Goal: Task Accomplishment & Management: Manage account settings

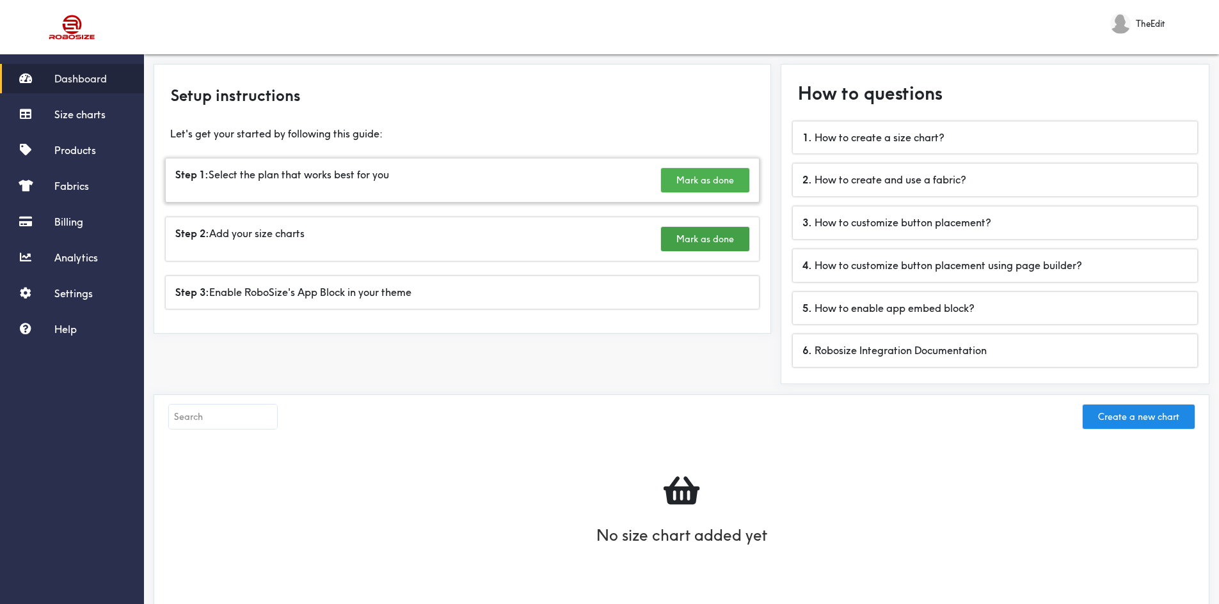
click at [691, 180] on button "Mark as done" at bounding box center [705, 180] width 88 height 24
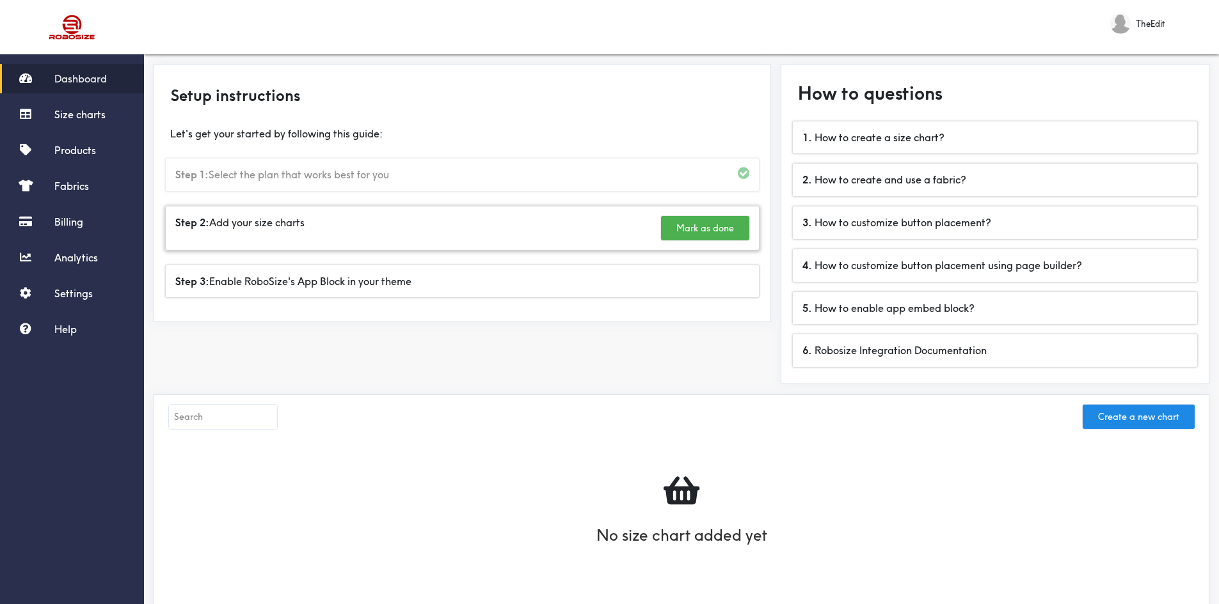
click at [691, 230] on button "Mark as done" at bounding box center [705, 228] width 88 height 24
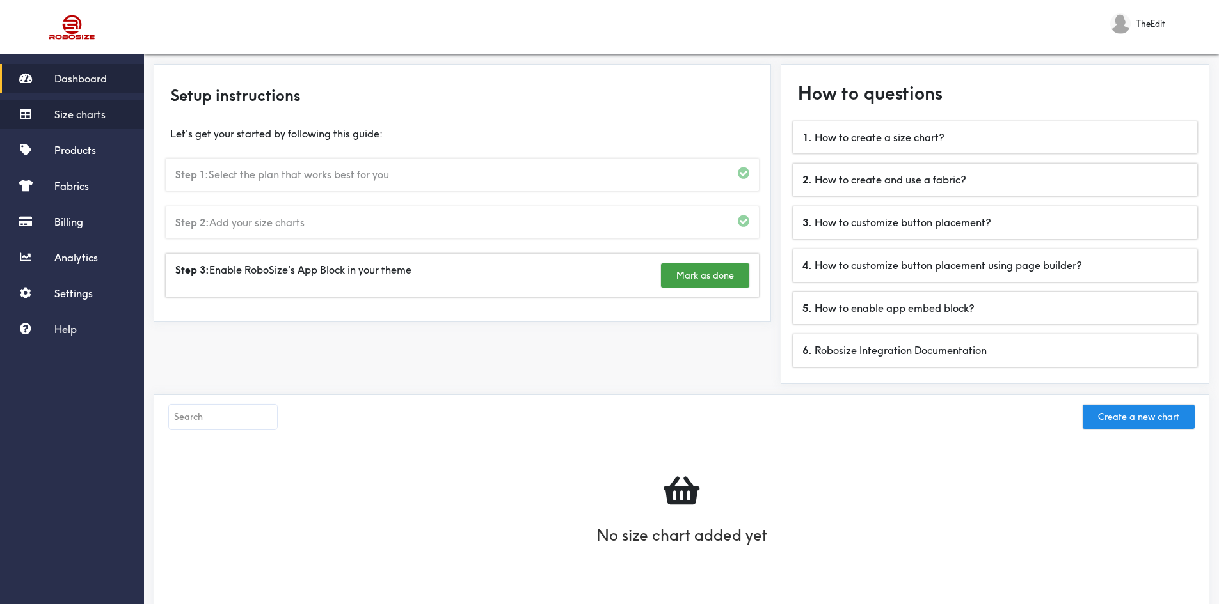
click at [92, 121] on link "Size charts" at bounding box center [72, 114] width 144 height 29
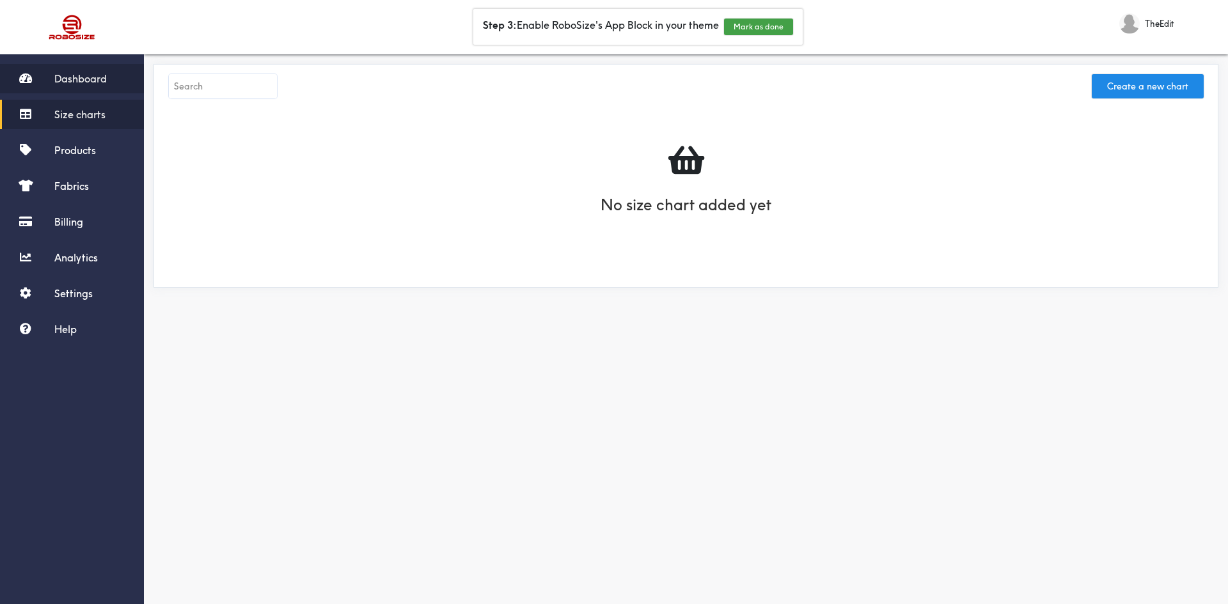
click at [81, 88] on link "Dashboard" at bounding box center [72, 78] width 144 height 29
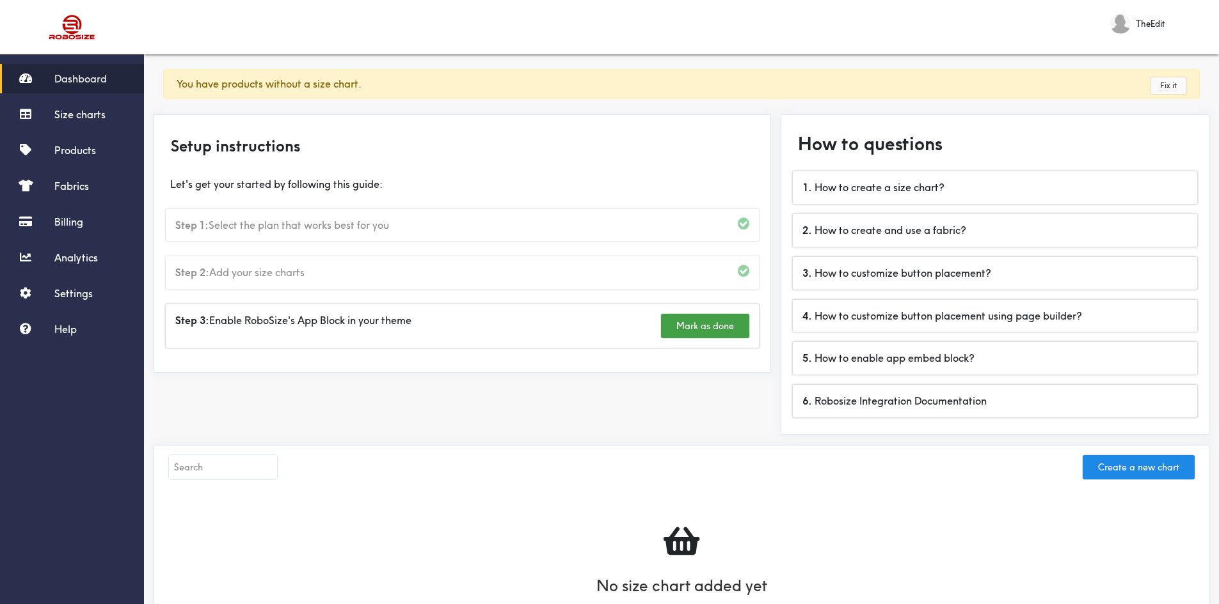
click at [1172, 86] on link "Fix it" at bounding box center [1168, 85] width 36 height 17
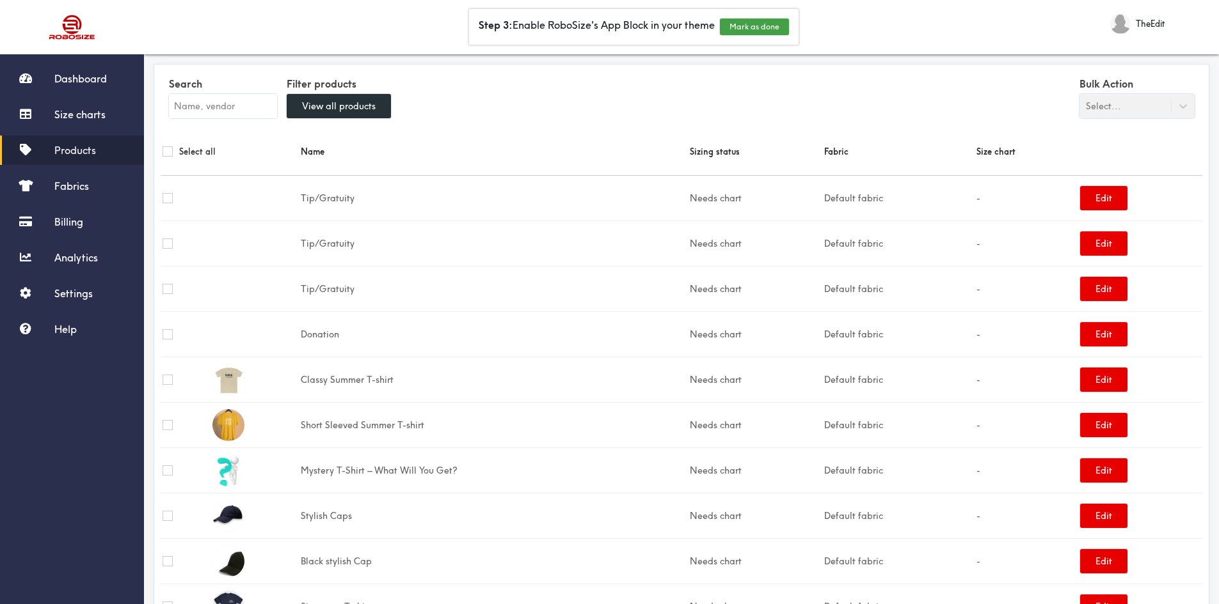
scroll to position [58, 0]
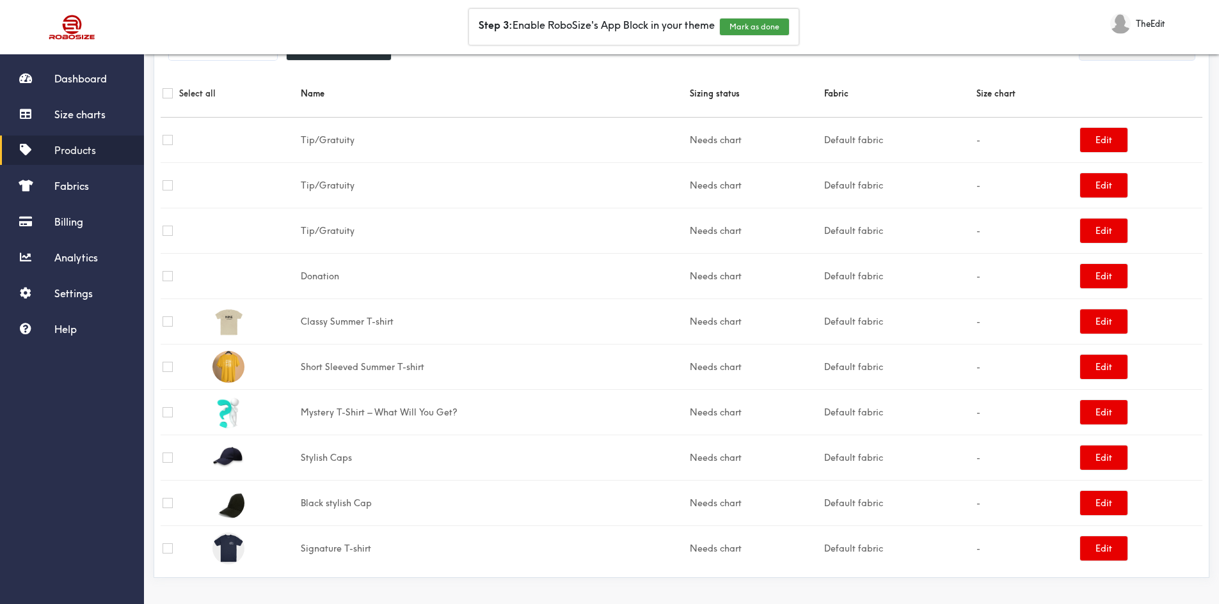
click at [327, 548] on td "Signature T-shirt" at bounding box center [493, 548] width 389 height 45
click at [167, 547] on input "checkbox" at bounding box center [167, 549] width 10 height 10
checkbox input "true"
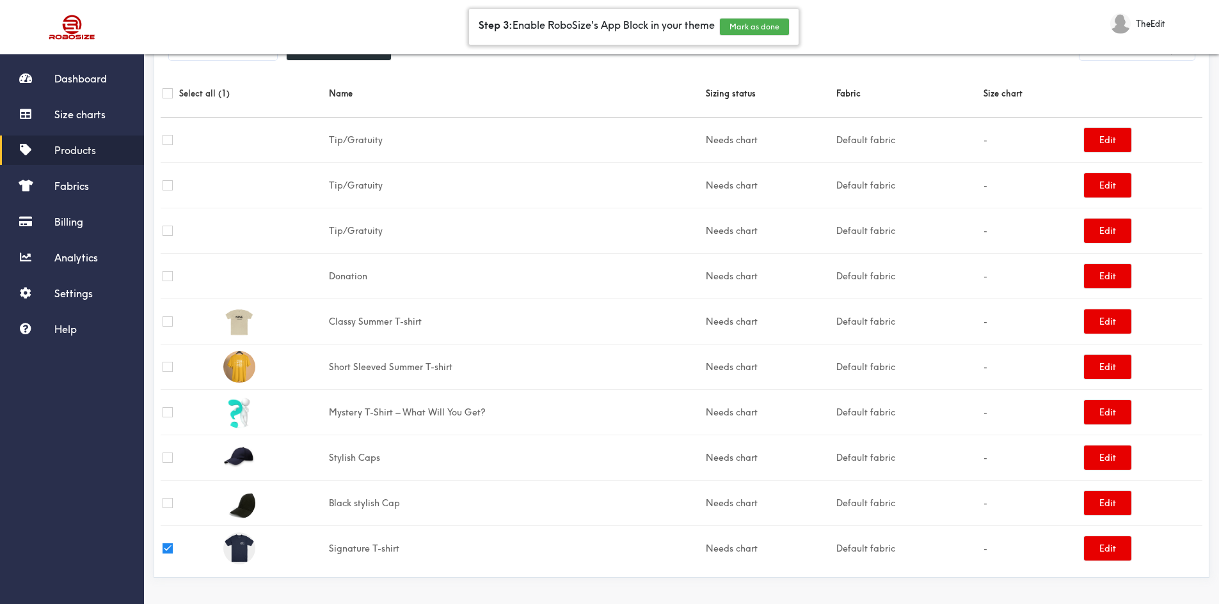
click at [764, 29] on button "Mark as done" at bounding box center [754, 27] width 69 height 17
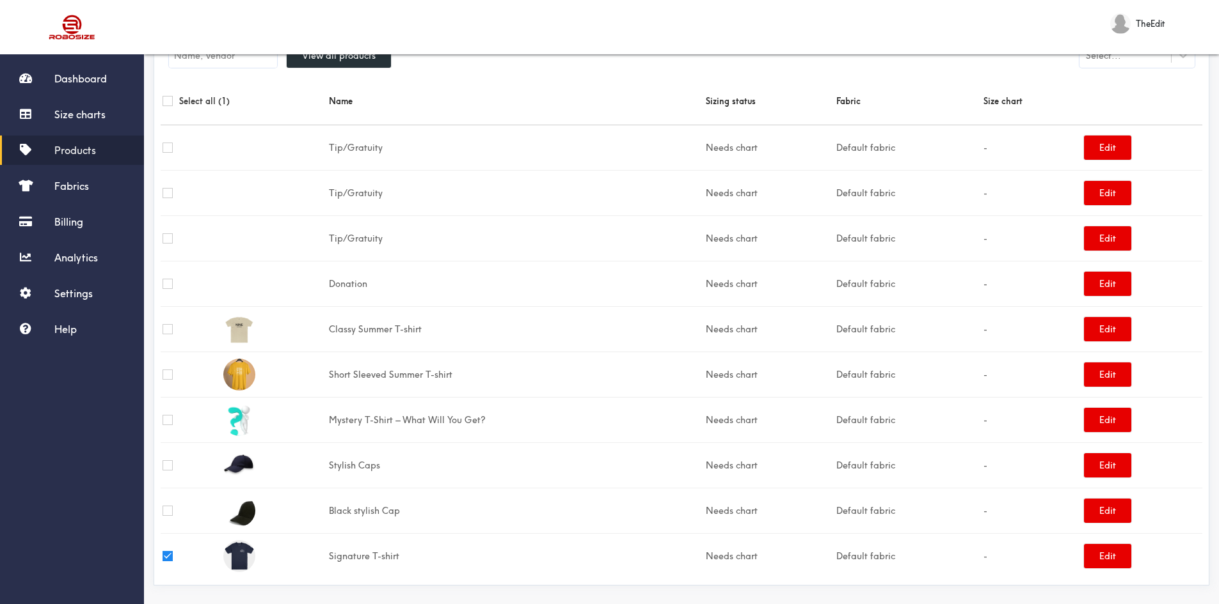
scroll to position [0, 0]
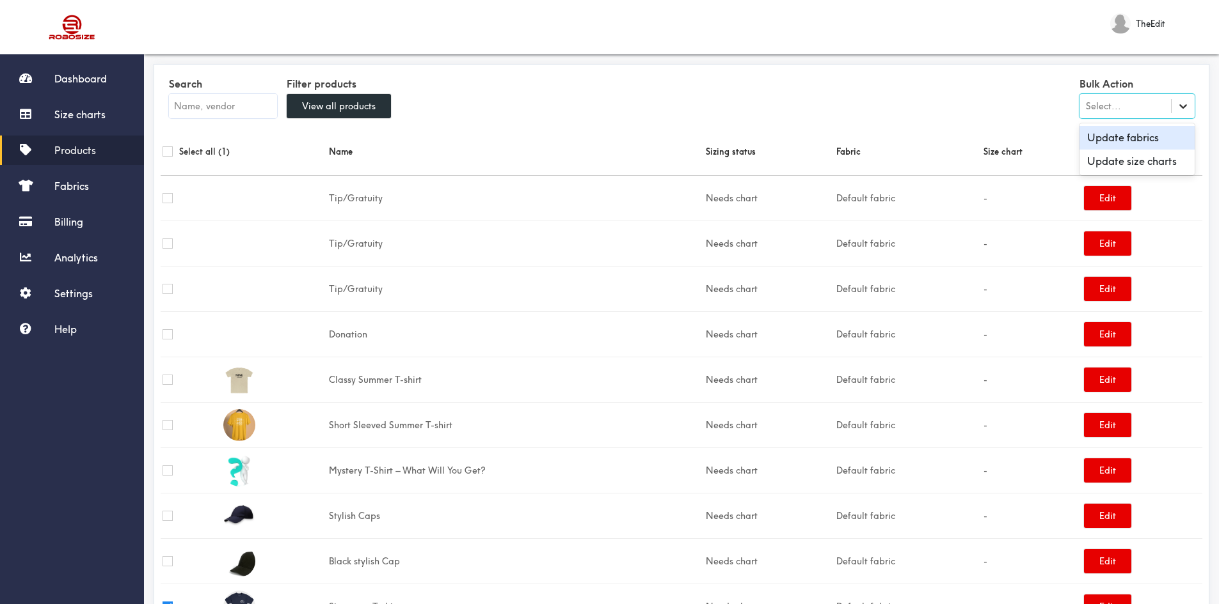
click at [1188, 104] on icon at bounding box center [1182, 106] width 13 height 13
click at [1160, 161] on div "Update size charts" at bounding box center [1136, 162] width 115 height 24
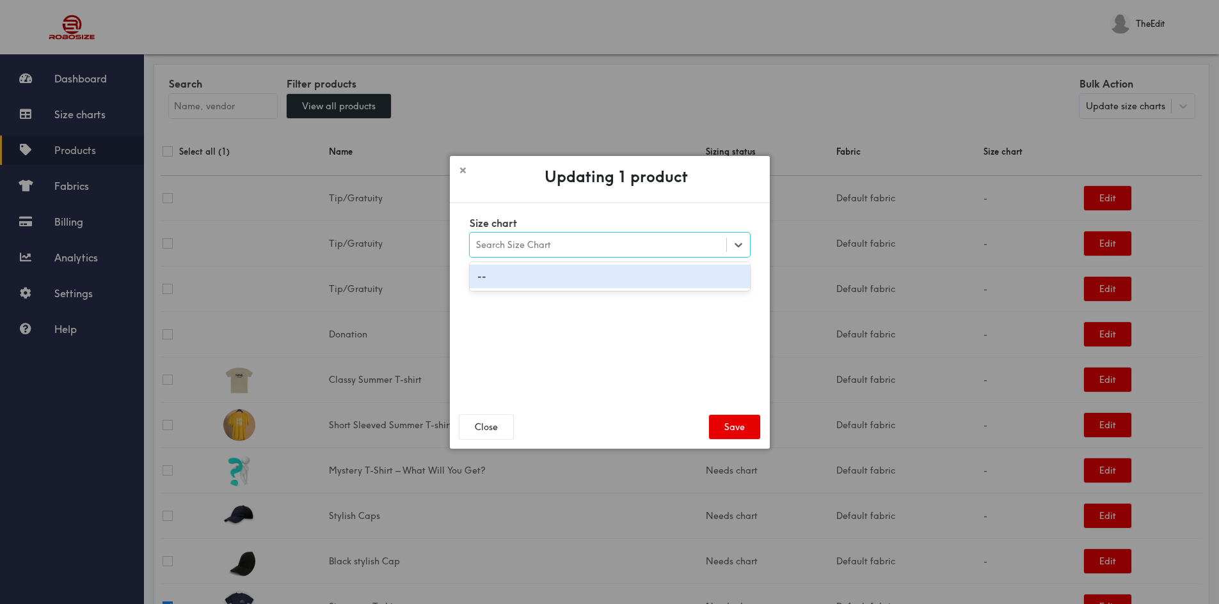
click at [641, 246] on div "Search Size Chart" at bounding box center [598, 245] width 256 height 22
click at [565, 276] on div "--" at bounding box center [610, 277] width 280 height 24
click at [700, 120] on div "Updating 1 product Size chart option --, selected. Select is focused ,type to r…" at bounding box center [609, 302] width 1219 height 604
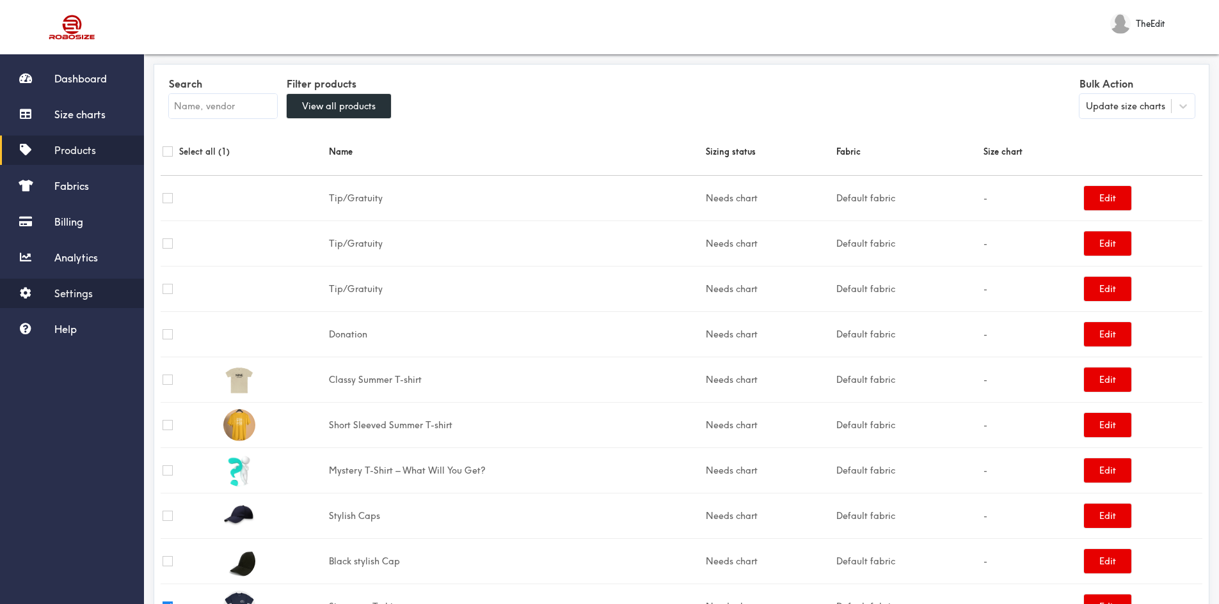
click at [47, 292] on link "Settings" at bounding box center [72, 293] width 144 height 29
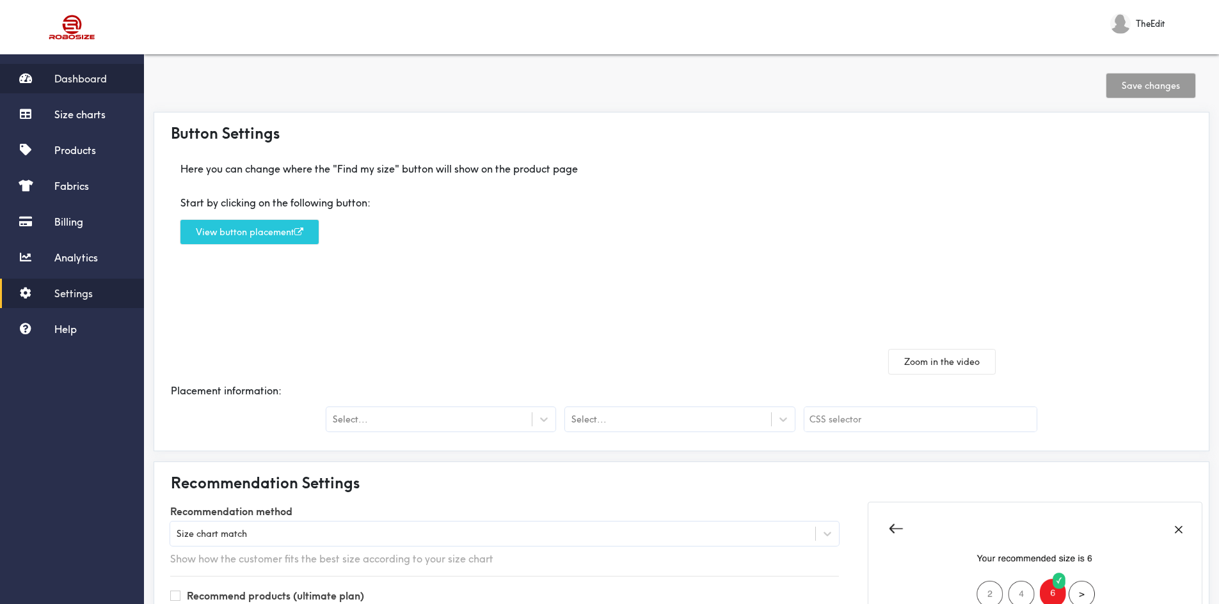
click at [124, 77] on link "Dashboard" at bounding box center [72, 78] width 144 height 29
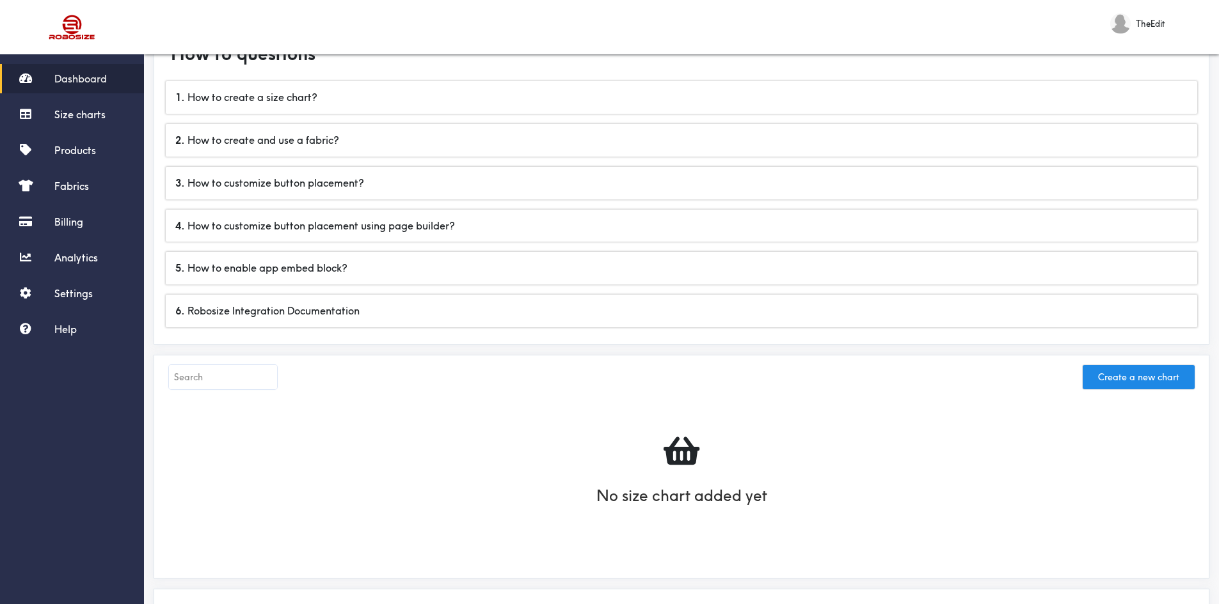
scroll to position [185, 0]
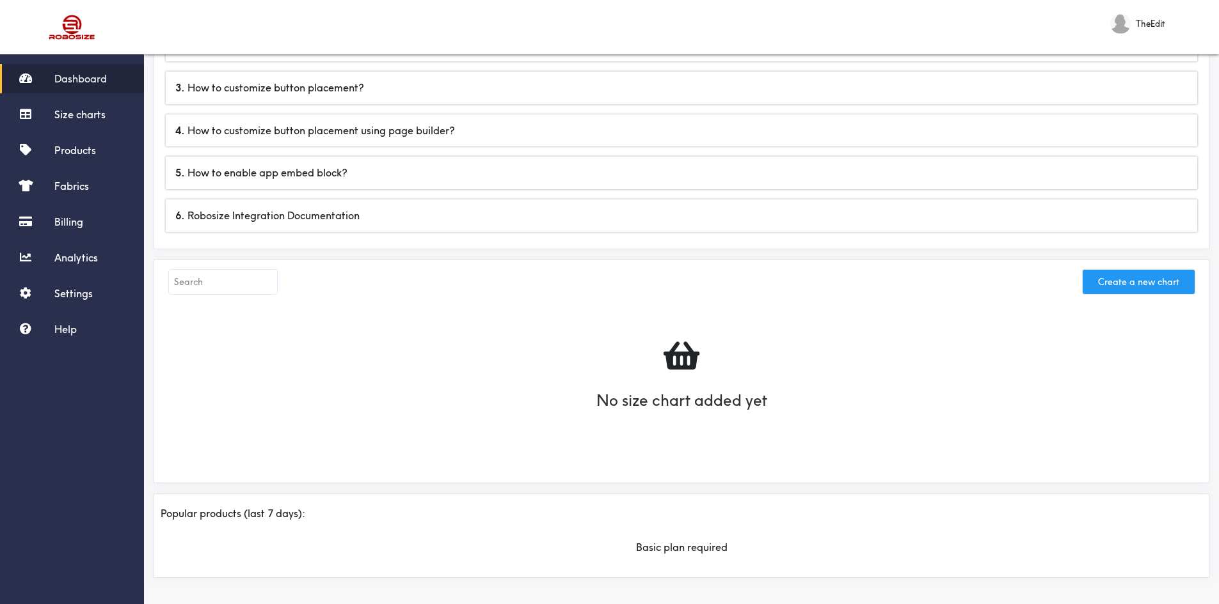
click at [1138, 285] on button "Create a new chart" at bounding box center [1138, 282] width 112 height 24
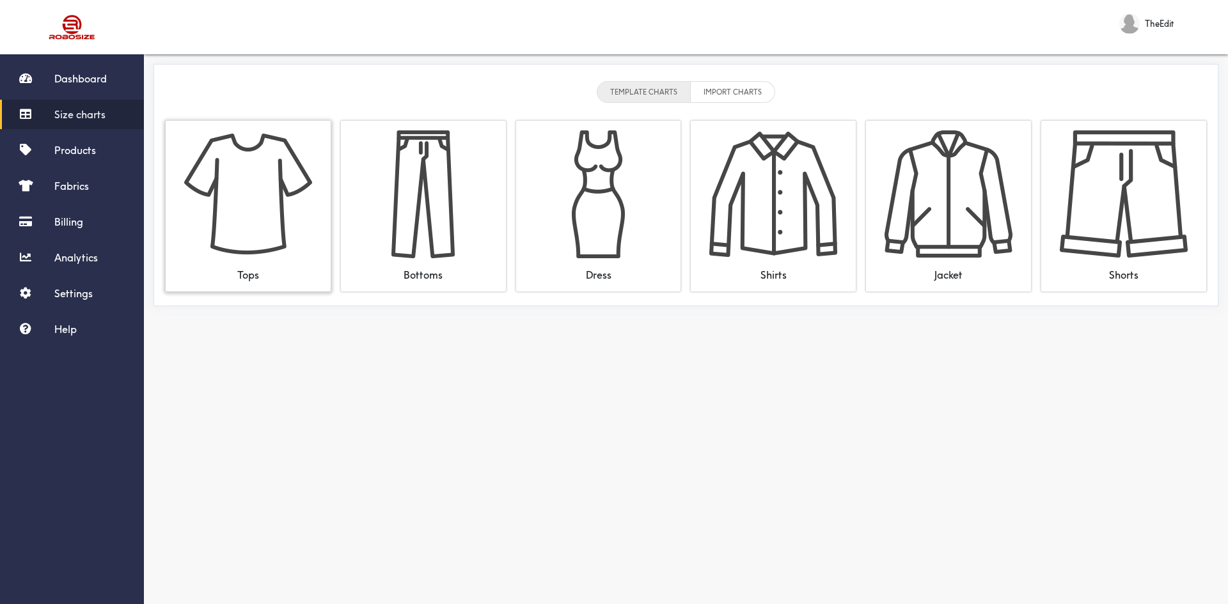
click at [299, 218] on img at bounding box center [248, 194] width 128 height 128
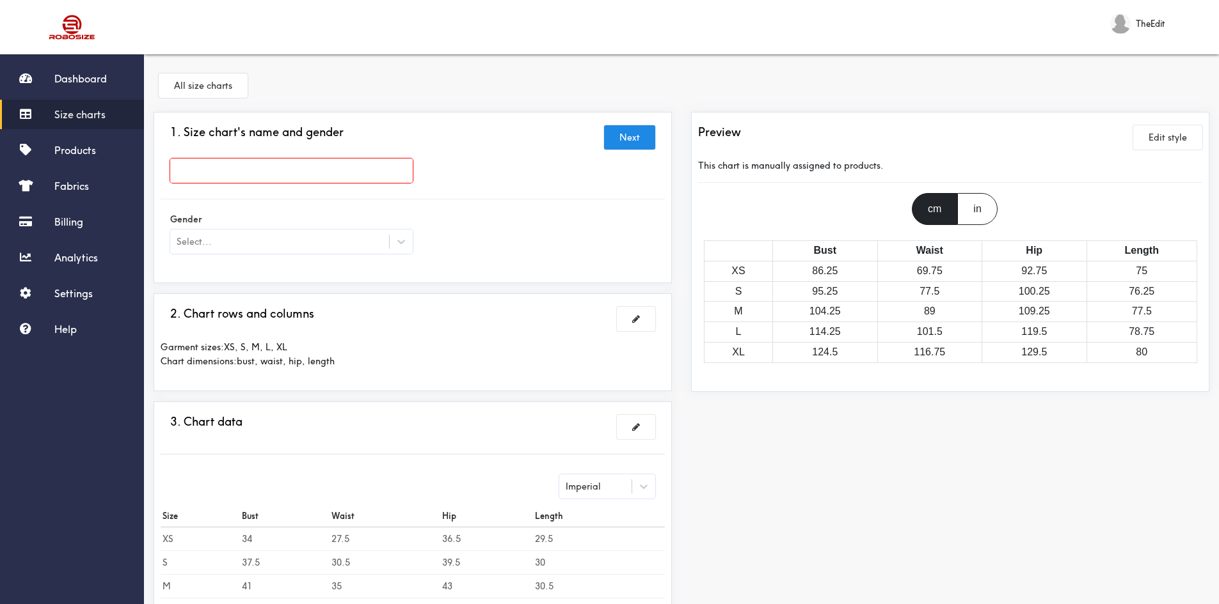
click at [288, 164] on input "text" at bounding box center [291, 171] width 242 height 24
click at [263, 170] on input "text" at bounding box center [291, 171] width 242 height 24
paste input "T-shirt sizing"
type input "T-shirt sizing"
click at [289, 249] on div "Select..." at bounding box center [291, 242] width 242 height 24
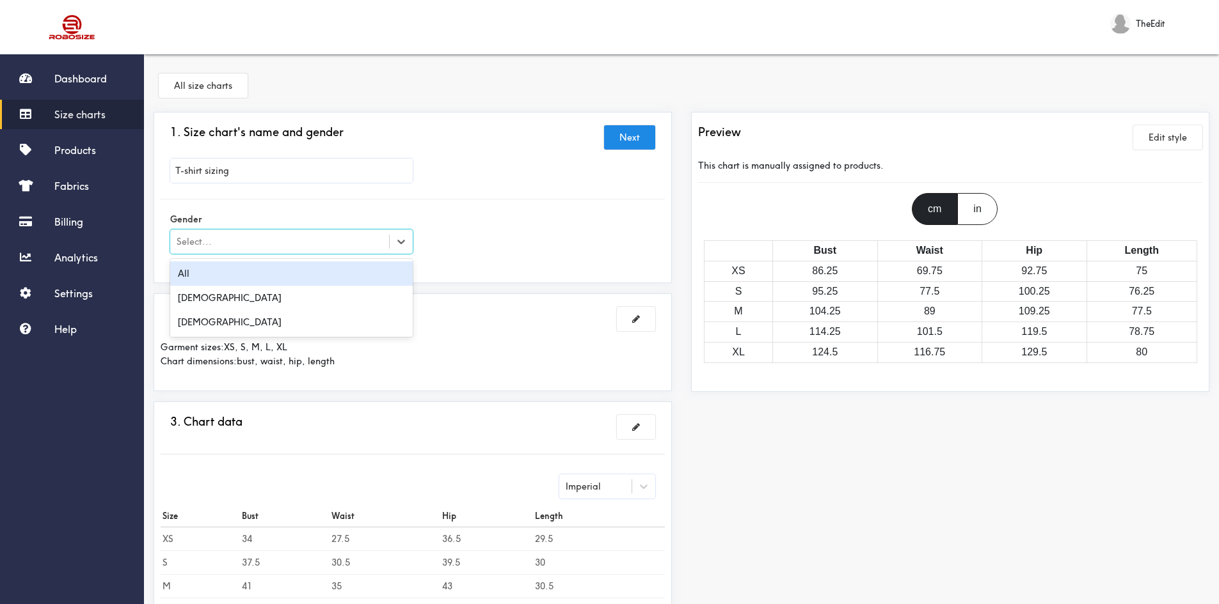
click at [255, 273] on div "All" at bounding box center [291, 274] width 242 height 24
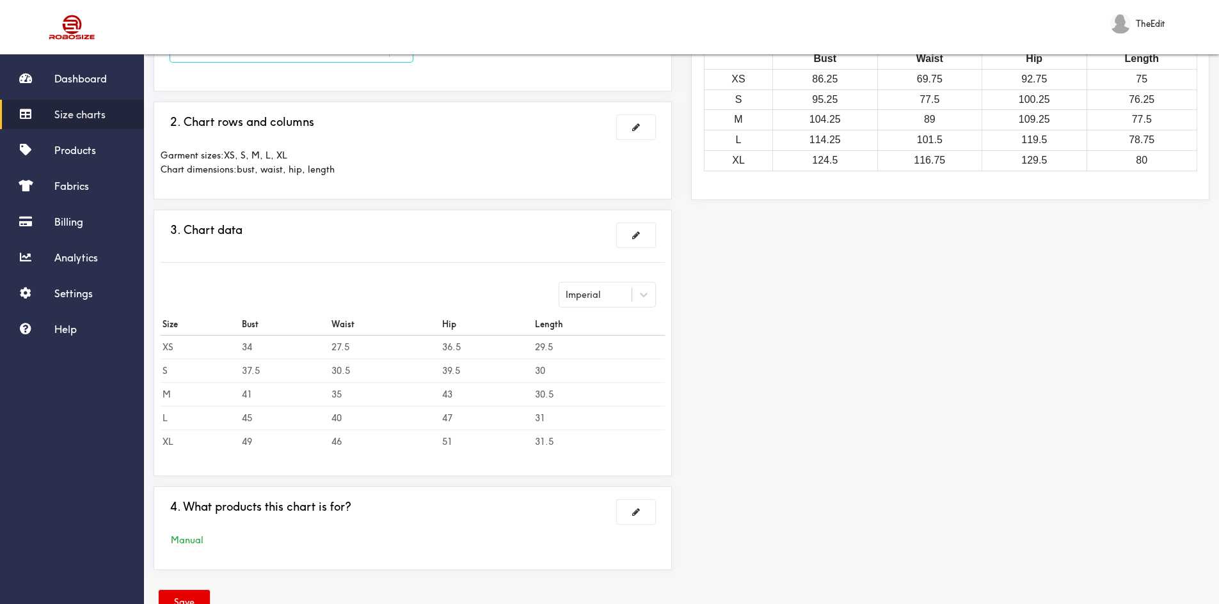
scroll to position [232, 0]
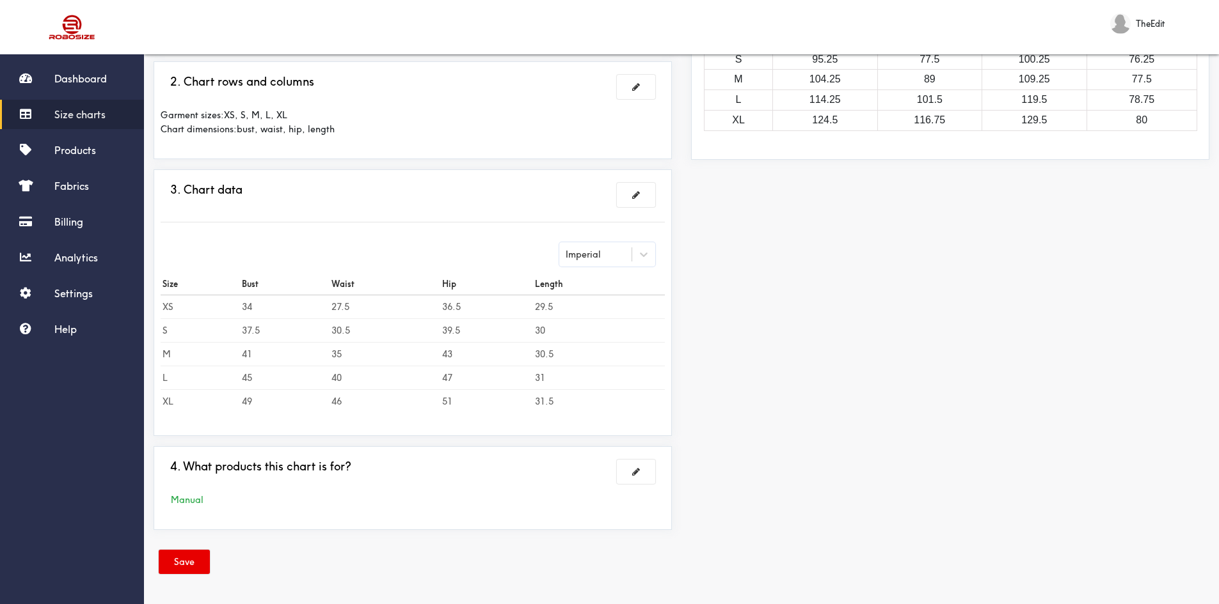
click at [648, 485] on div "Manual" at bounding box center [413, 500] width 504 height 33
click at [643, 471] on button at bounding box center [636, 472] width 38 height 24
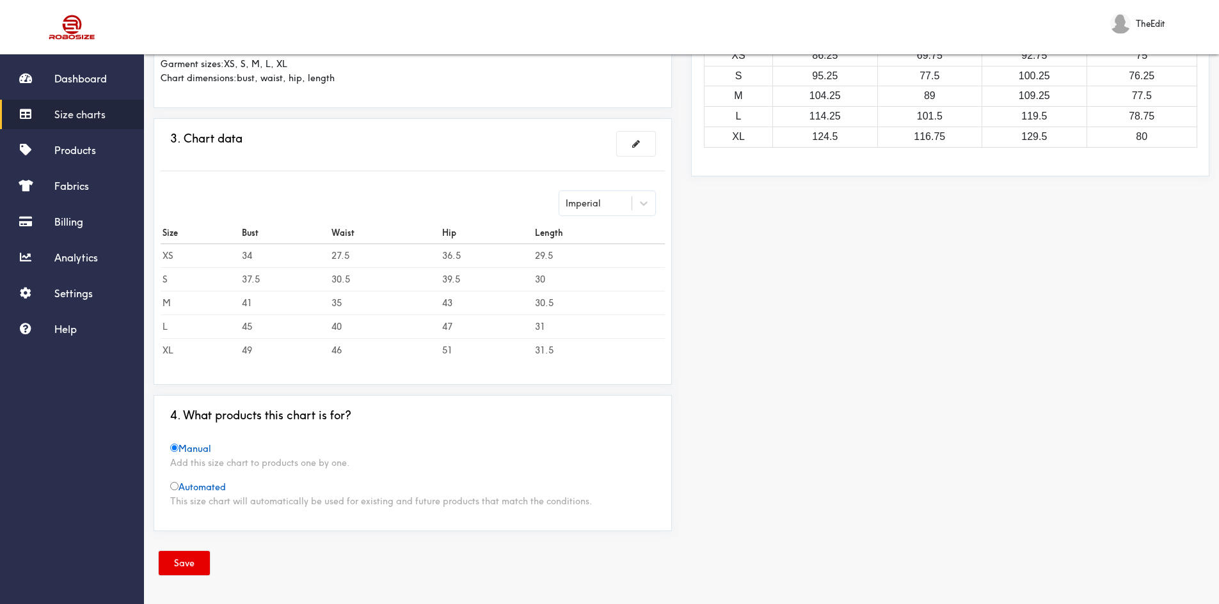
click at [216, 490] on span "Automated" at bounding box center [198, 488] width 56 height 12
radio input "false"
radio input "true"
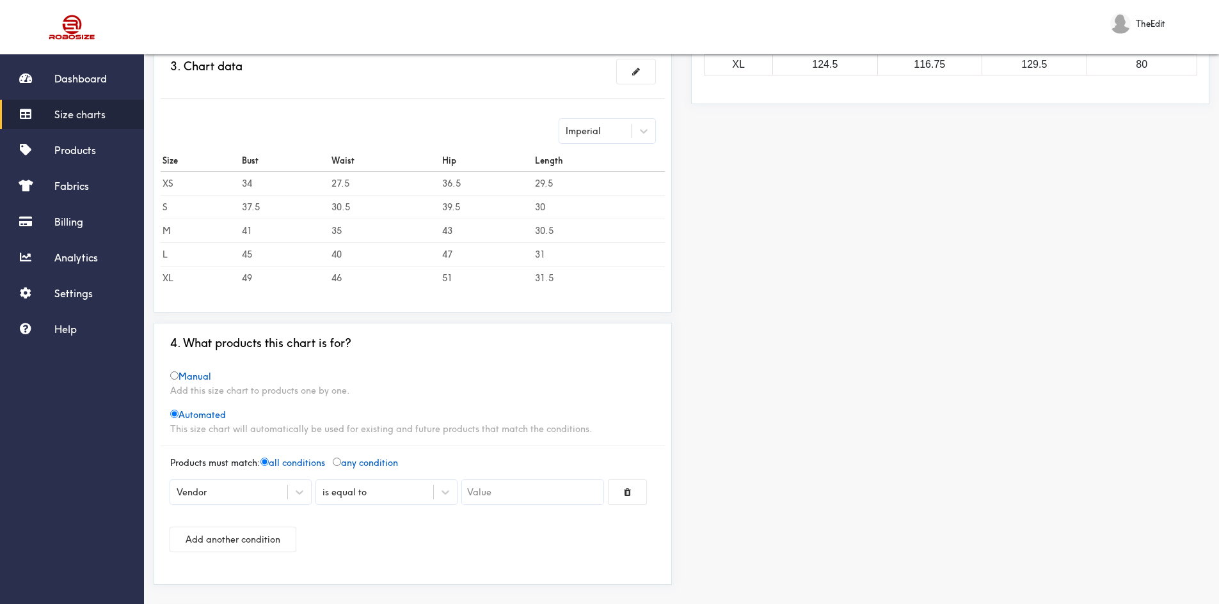
scroll to position [343, 0]
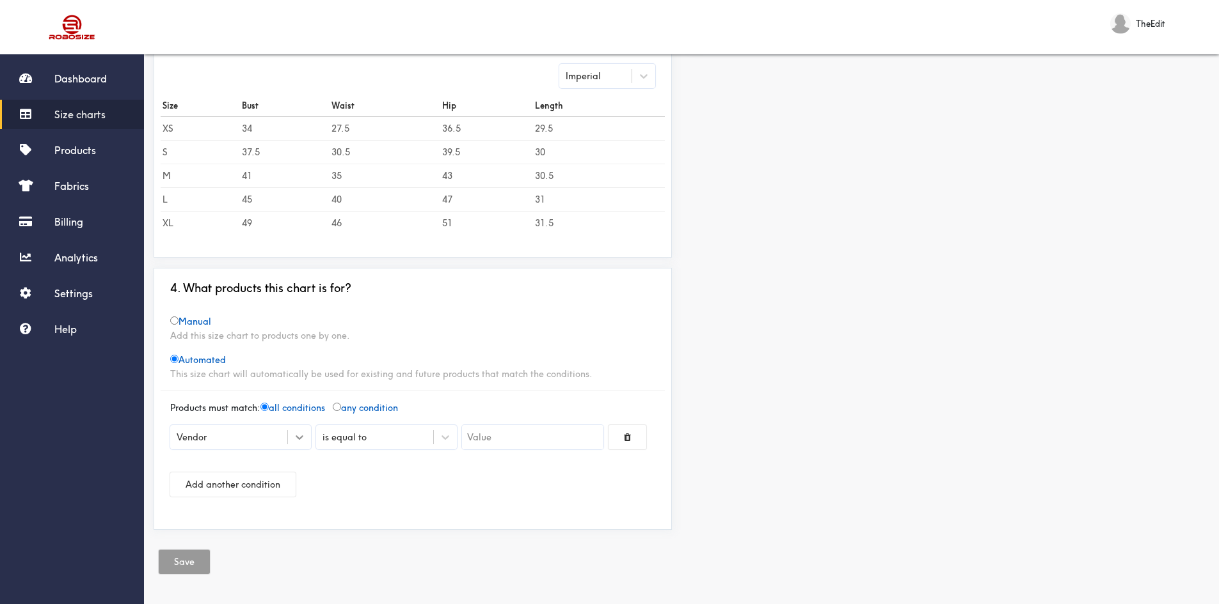
click at [301, 438] on icon at bounding box center [300, 438] width 8 height 4
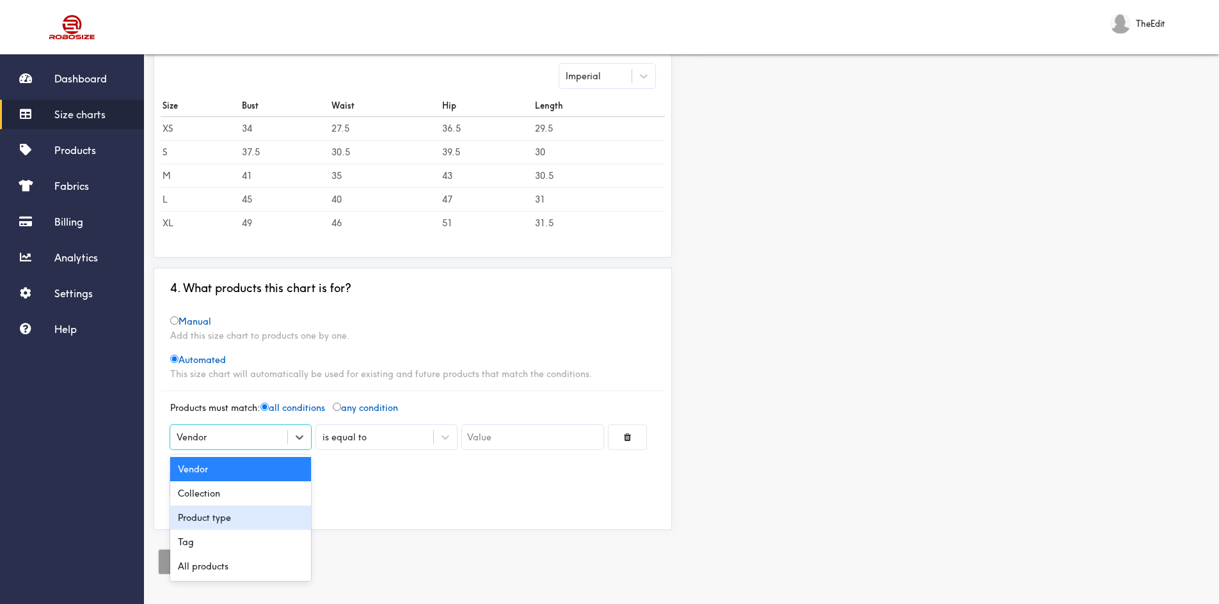
click at [260, 521] on div "Product type" at bounding box center [240, 518] width 141 height 24
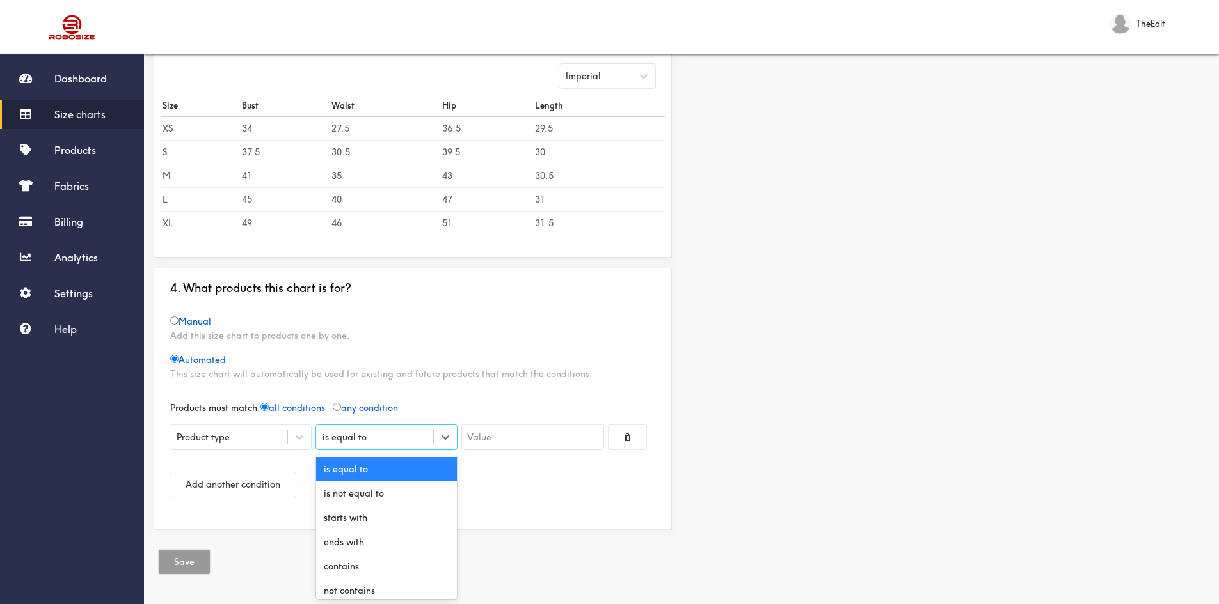
click at [346, 441] on div "is equal to" at bounding box center [344, 437] width 44 height 14
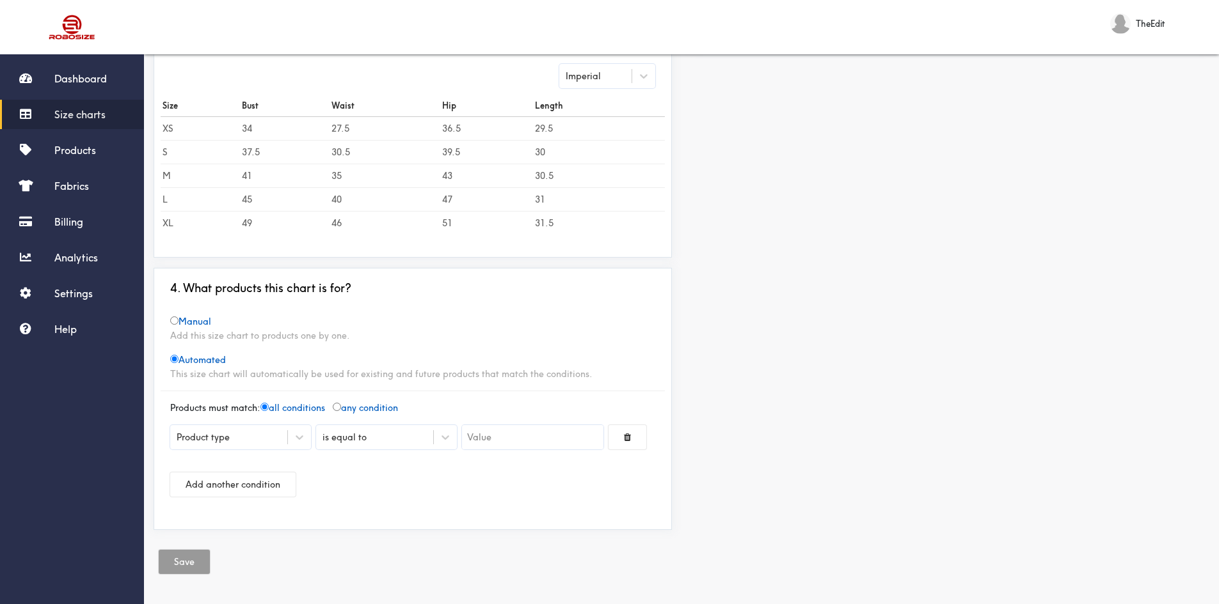
click at [508, 436] on input "text" at bounding box center [532, 437] width 141 height 24
click at [487, 431] on input "text" at bounding box center [532, 437] width 141 height 24
type input "t"
type input "T"
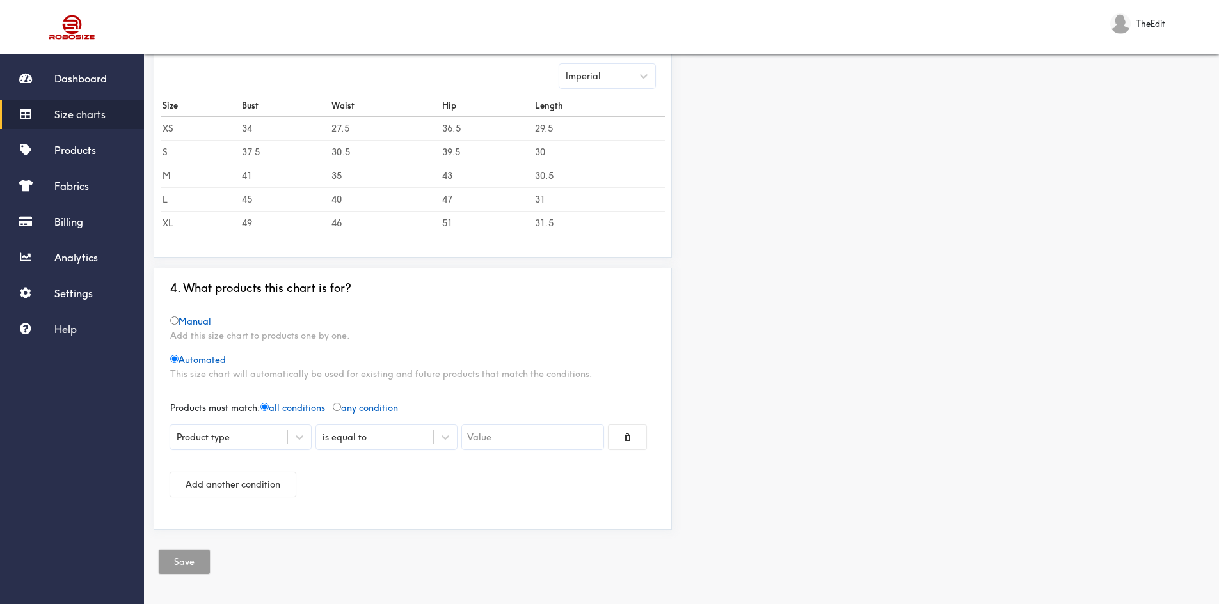
click at [365, 416] on div "Product type is equal to Add another condition" at bounding box center [413, 461] width 504 height 92
click at [365, 411] on span "any condition" at bounding box center [365, 408] width 65 height 12
radio input "false"
radio input "true"
click at [485, 430] on input "text" at bounding box center [532, 437] width 141 height 24
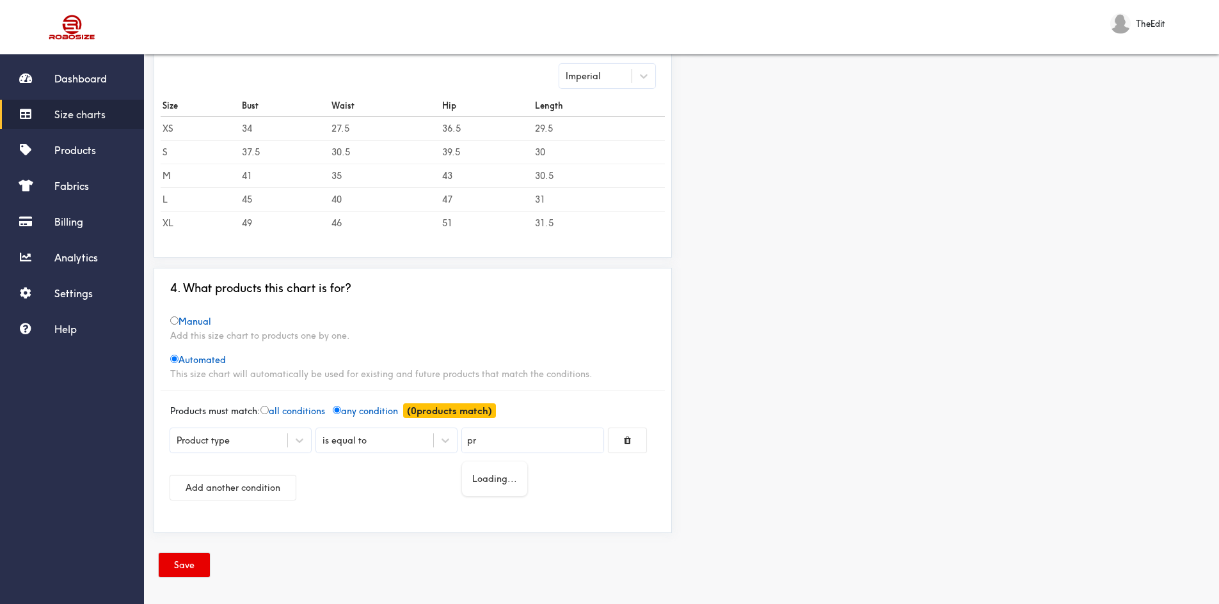
type input "p"
click at [172, 324] on input "radio" at bounding box center [174, 321] width 8 height 8
radio input "true"
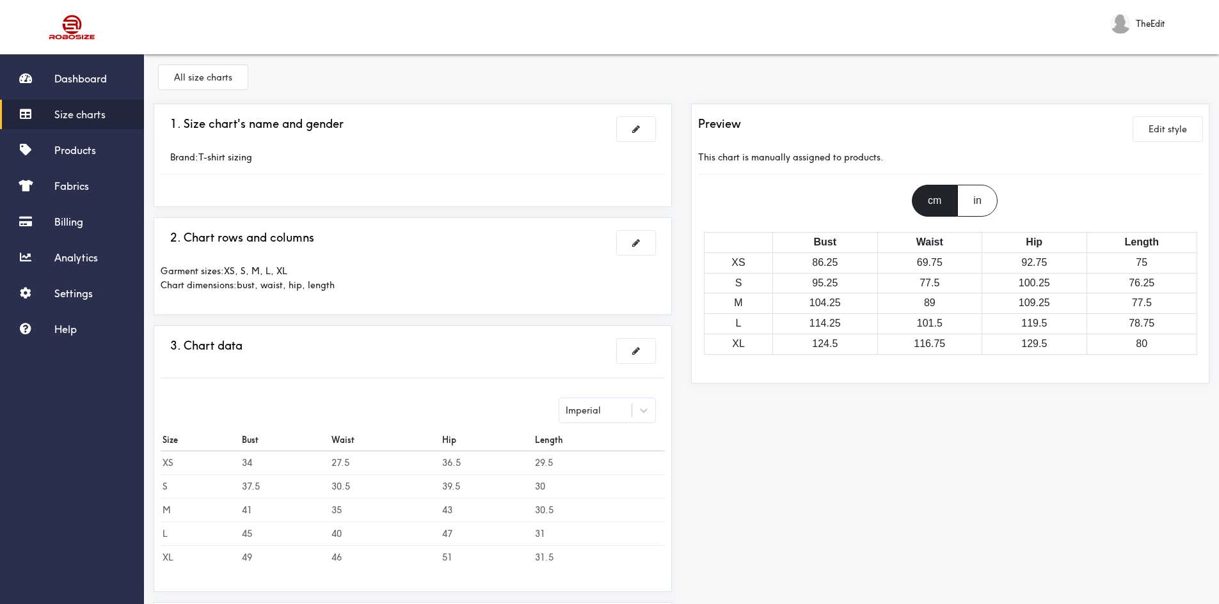
scroll to position [0, 0]
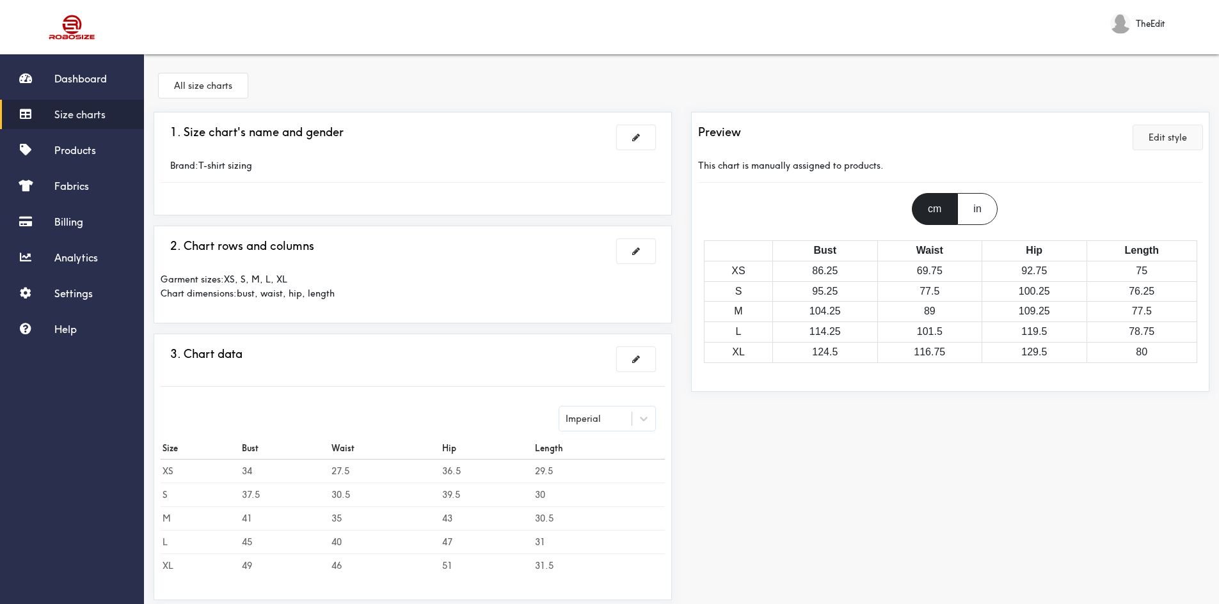
click at [1176, 141] on button "Edit style" at bounding box center [1167, 137] width 69 height 24
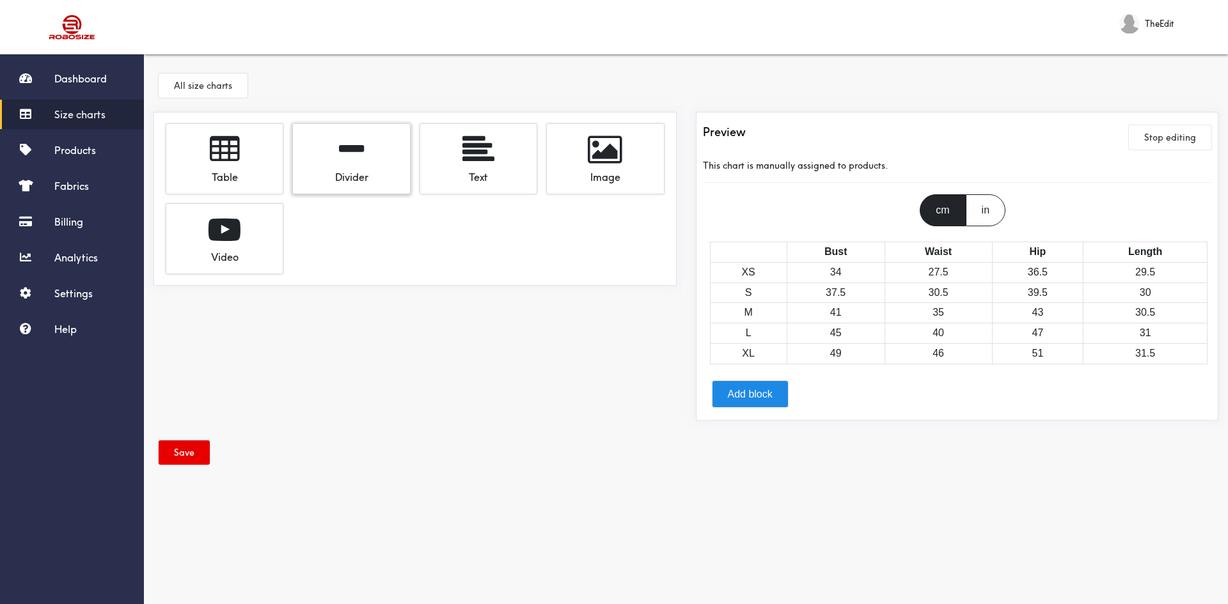
click at [356, 183] on div "Divider" at bounding box center [351, 175] width 97 height 19
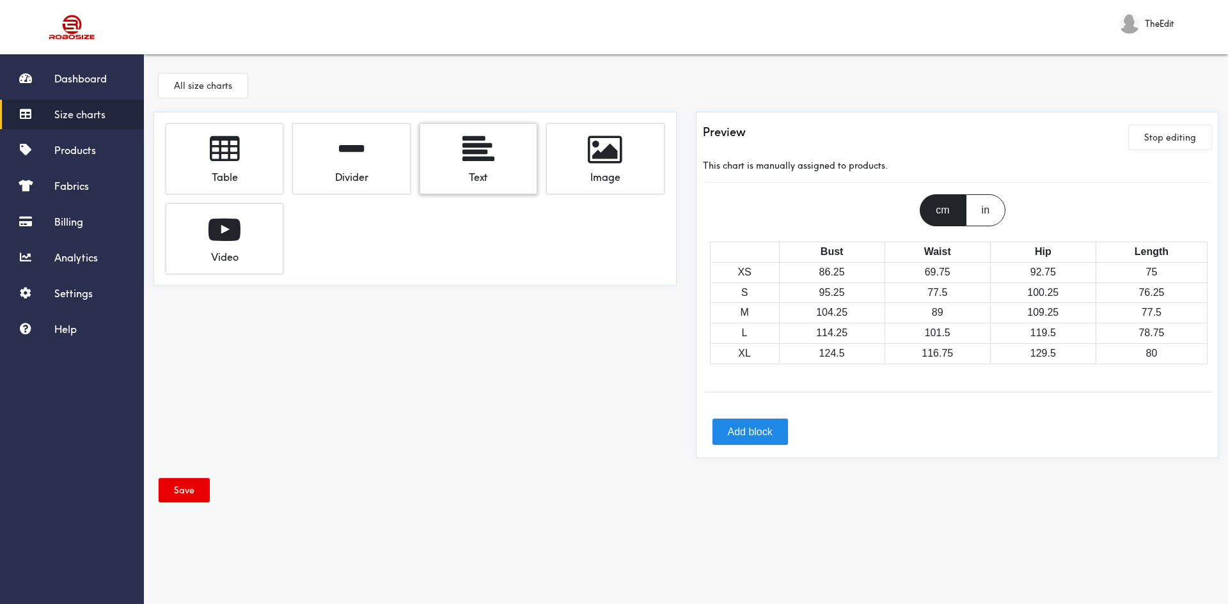
click at [468, 166] on div "Text" at bounding box center [478, 175] width 97 height 19
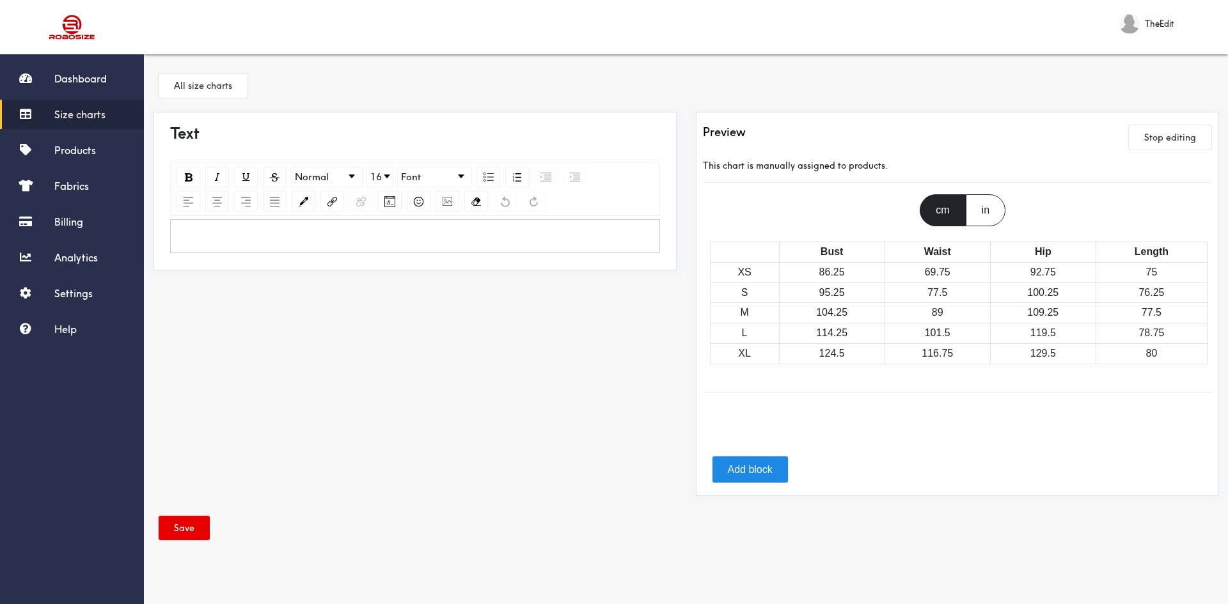
click at [580, 164] on div "Normal 16 Font" at bounding box center [415, 189] width 490 height 54
click at [194, 141] on h4 "Text" at bounding box center [415, 133] width 490 height 28
click at [207, 76] on button "All size charts" at bounding box center [203, 86] width 89 height 24
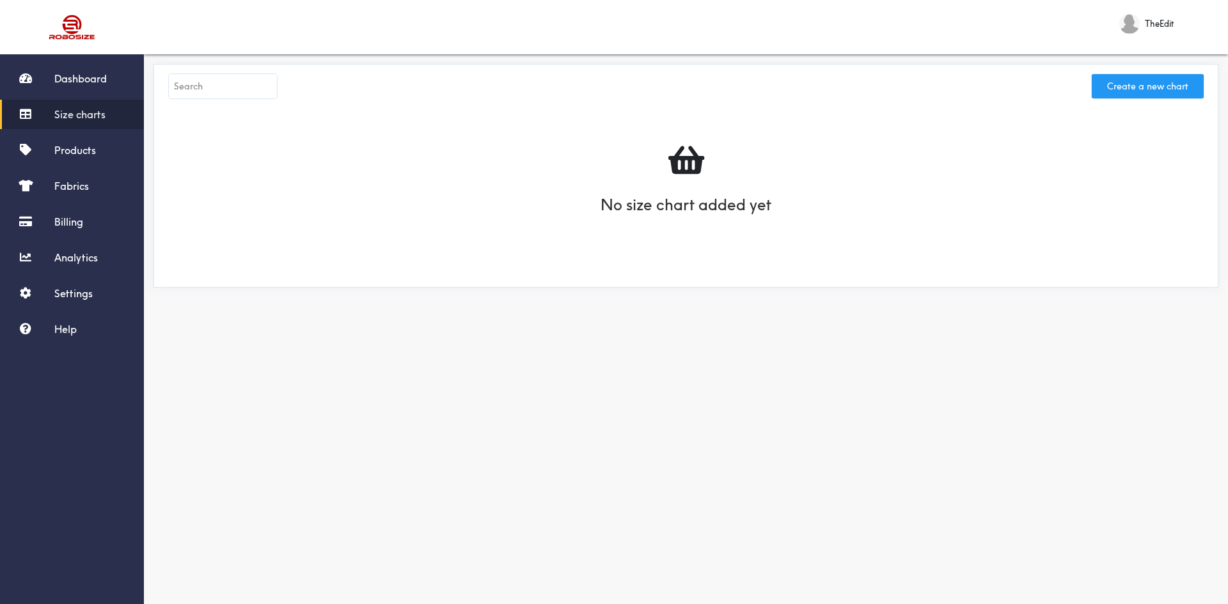
click at [1172, 83] on button "Create a new chart" at bounding box center [1148, 86] width 112 height 24
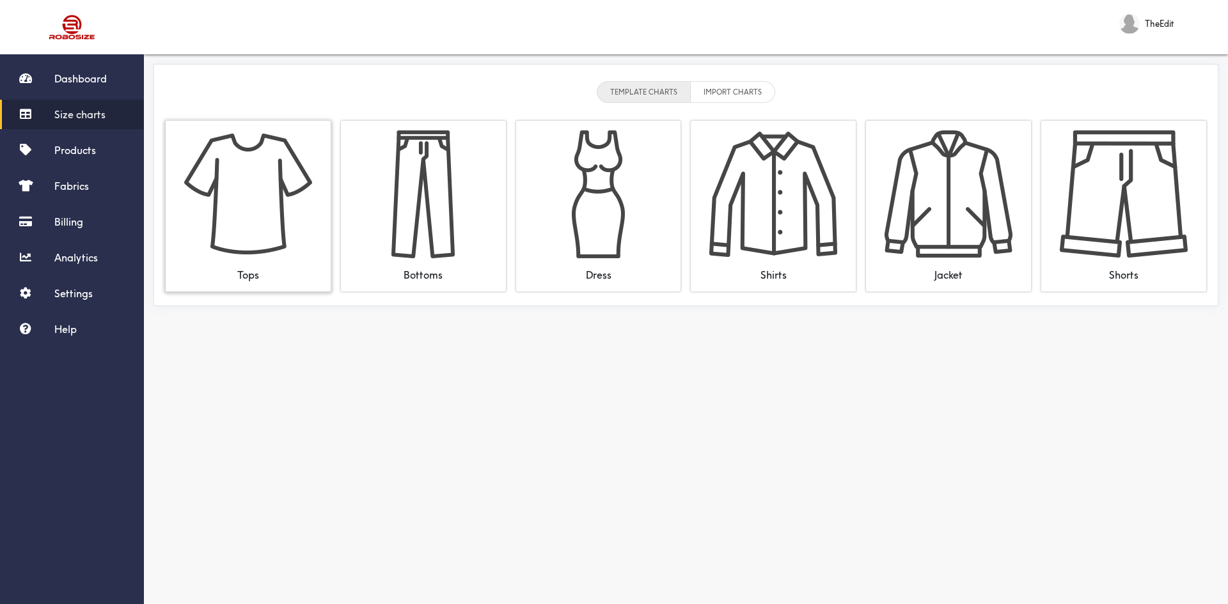
click at [279, 211] on img at bounding box center [248, 194] width 128 height 128
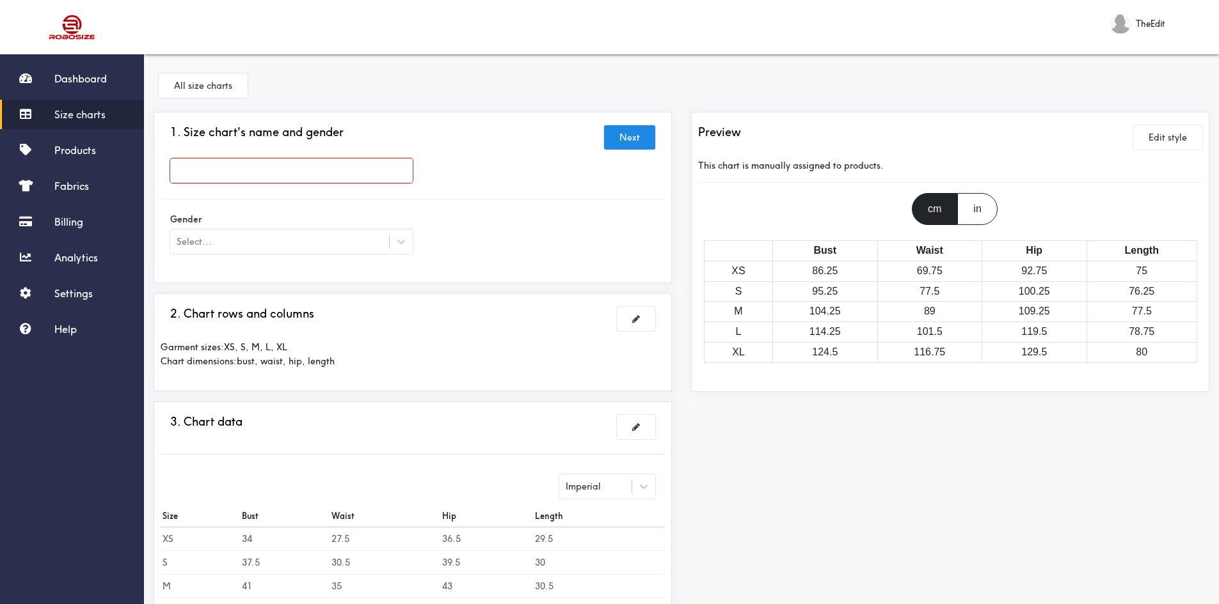
click at [272, 171] on input "text" at bounding box center [291, 171] width 242 height 24
click at [206, 168] on input "text" at bounding box center [291, 171] width 242 height 24
type input "T-shirt Sizing"
click at [257, 249] on div at bounding box center [609, 302] width 1219 height 604
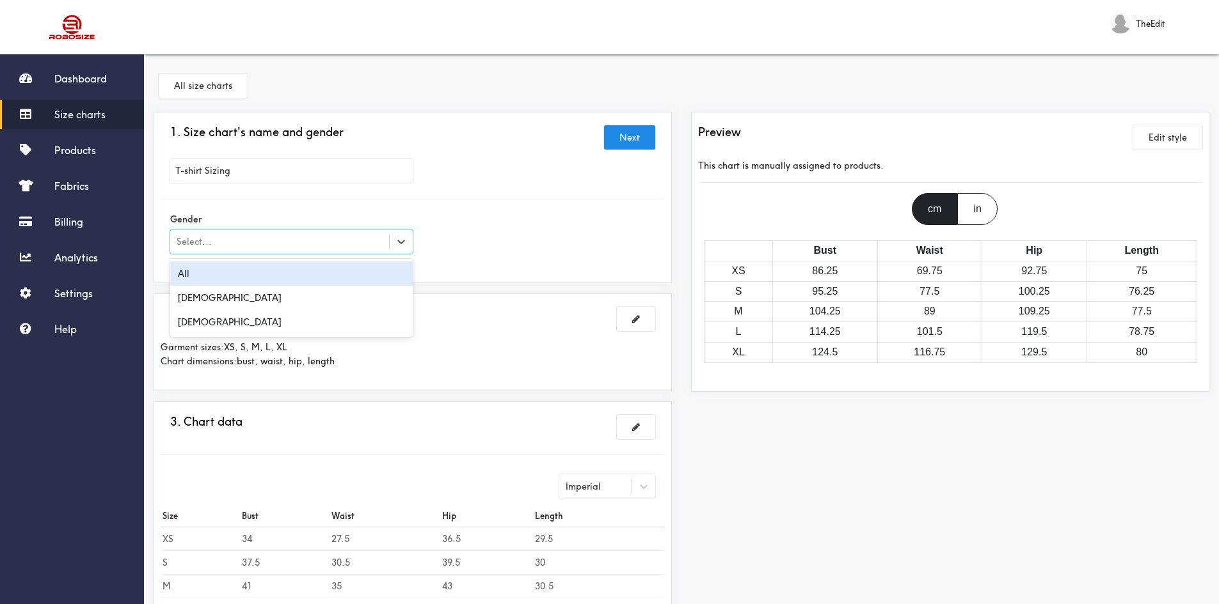
click at [246, 248] on div "Select..." at bounding box center [279, 241] width 219 height 13
click at [237, 272] on div "All" at bounding box center [291, 274] width 242 height 24
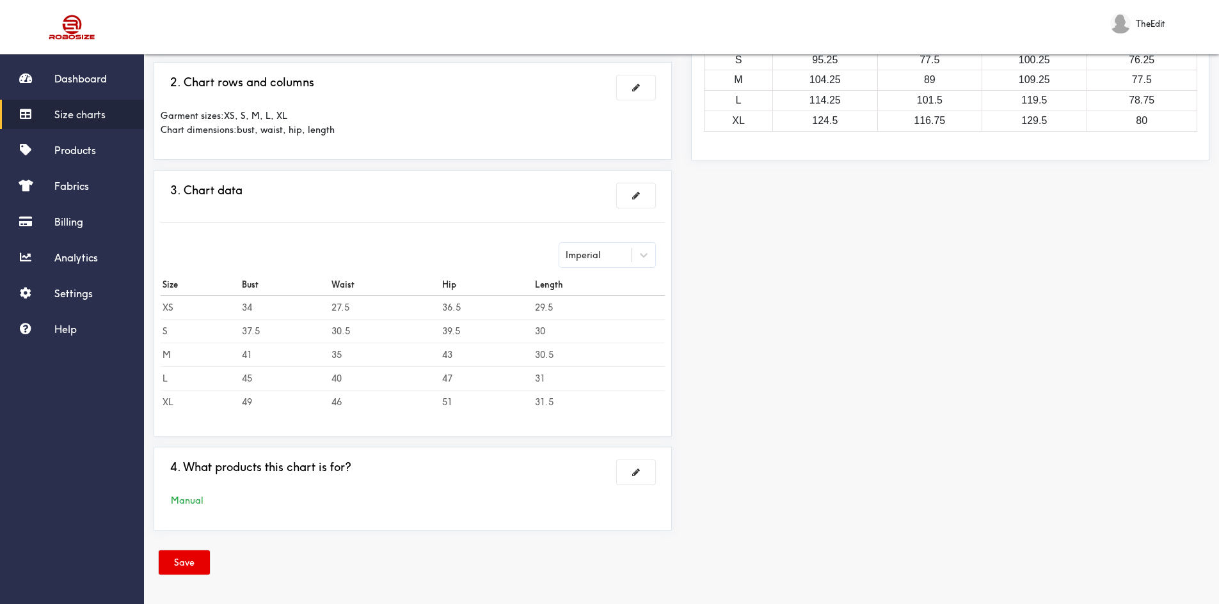
scroll to position [232, 0]
click at [191, 564] on button "Save" at bounding box center [184, 562] width 51 height 24
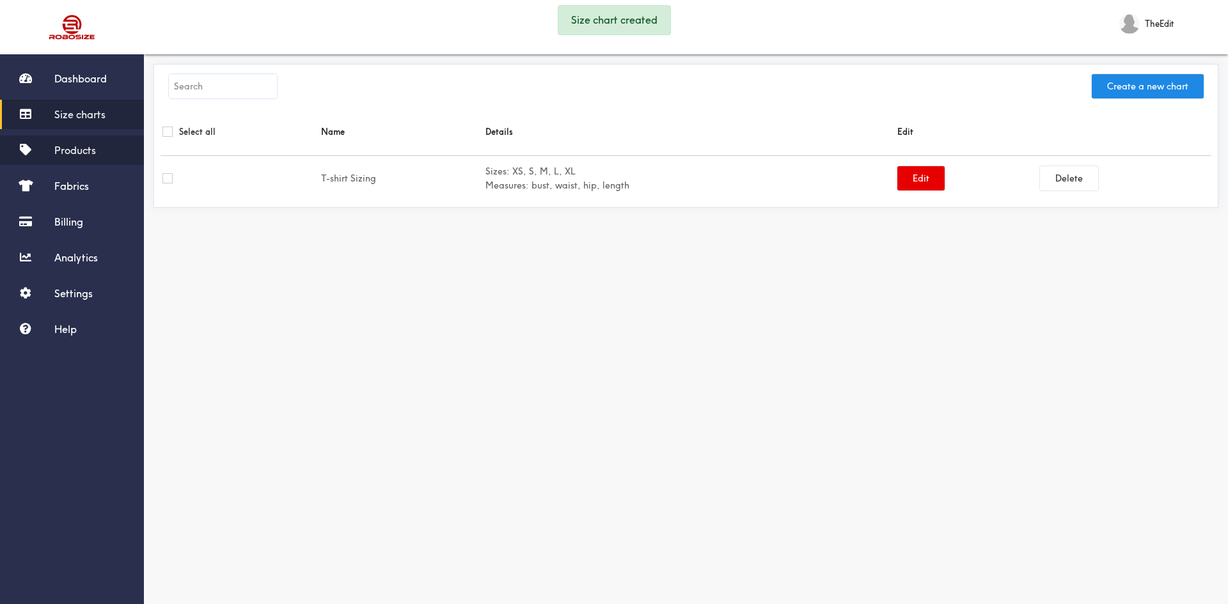
click at [78, 153] on span "Products" at bounding box center [75, 150] width 42 height 13
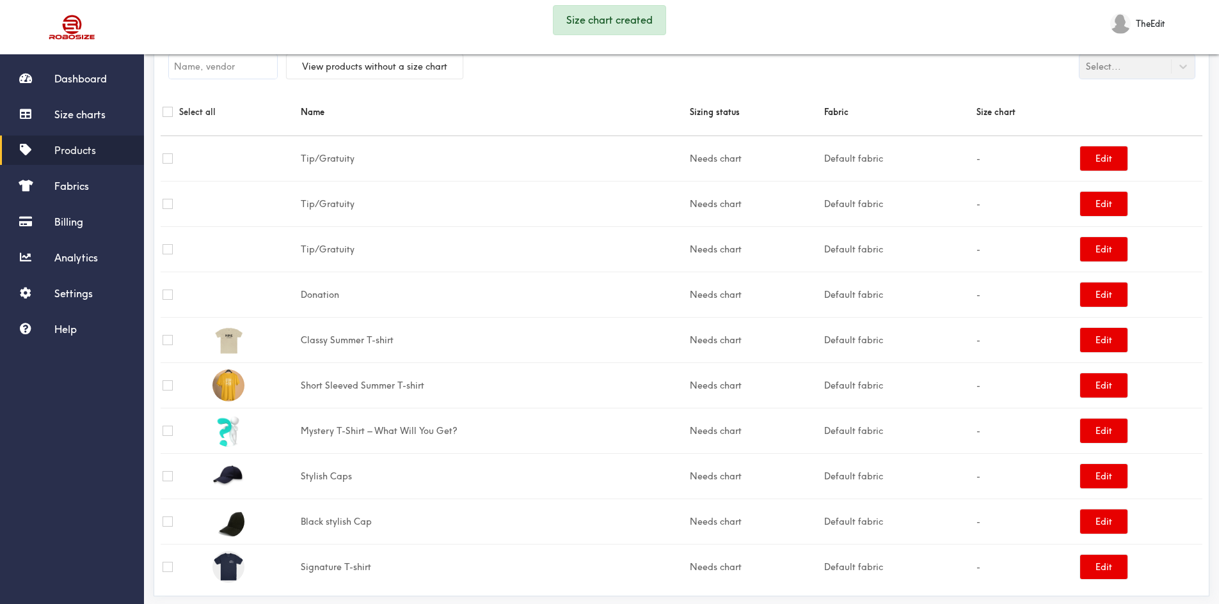
scroll to position [58, 0]
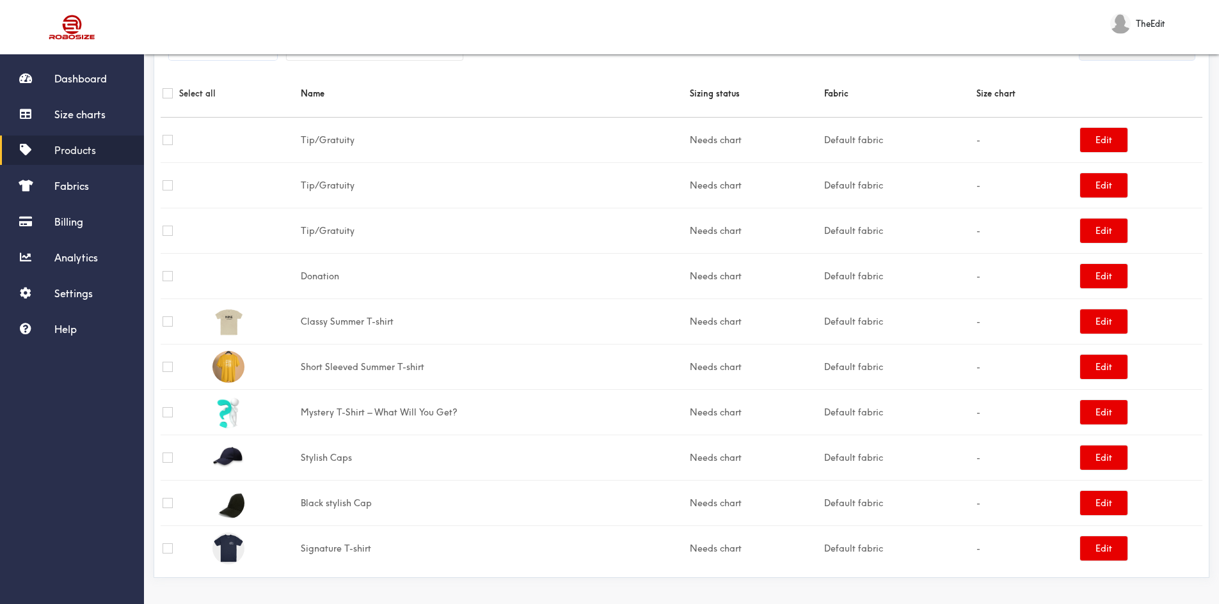
click at [171, 549] on input "checkbox" at bounding box center [167, 549] width 10 height 10
checkbox input "true"
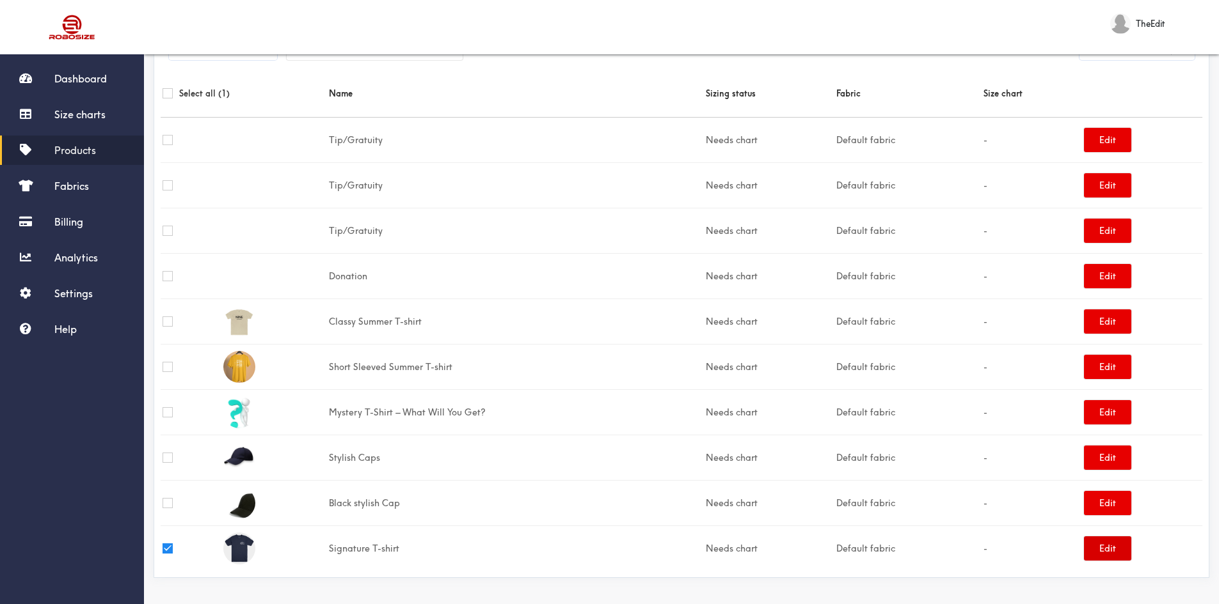
click at [1119, 551] on button "Edit" at bounding box center [1107, 549] width 47 height 24
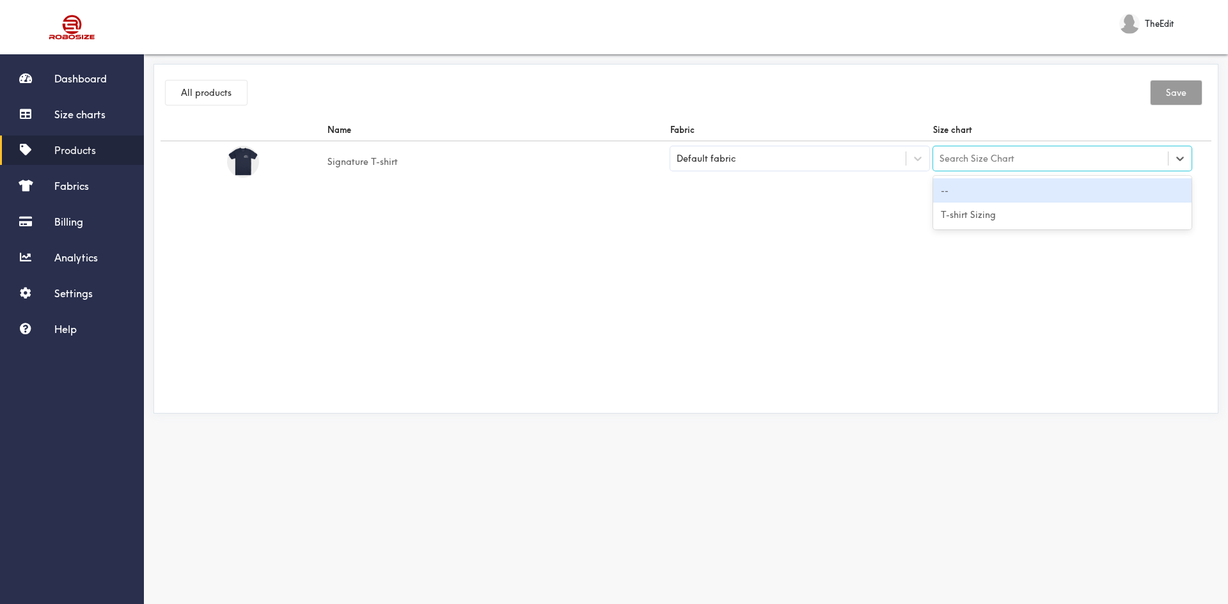
click at [1128, 164] on div "Search Size Chart" at bounding box center [1050, 159] width 235 height 22
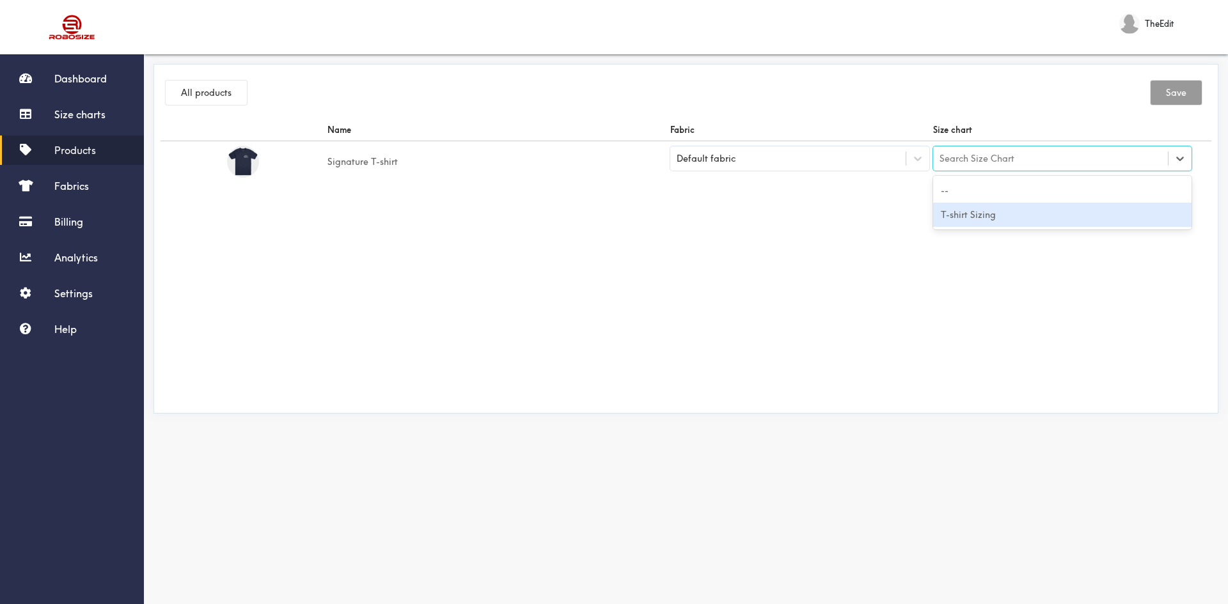
click at [954, 224] on div "T-shirt Sizing" at bounding box center [1062, 215] width 259 height 24
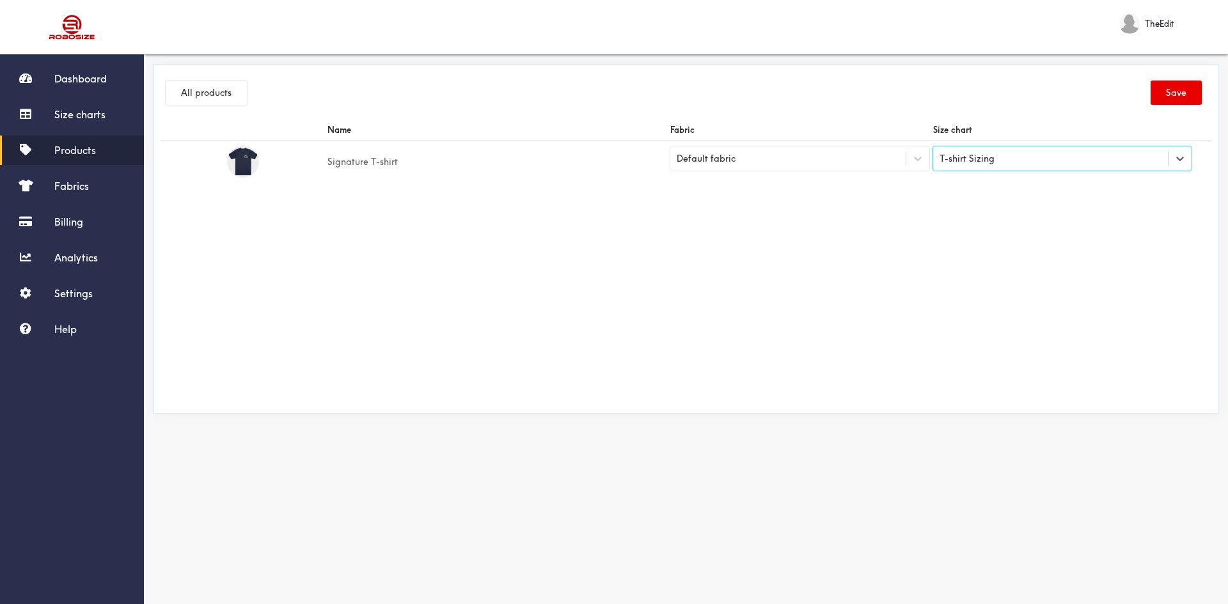
click at [839, 164] on div "Default fabric" at bounding box center [787, 158] width 235 height 13
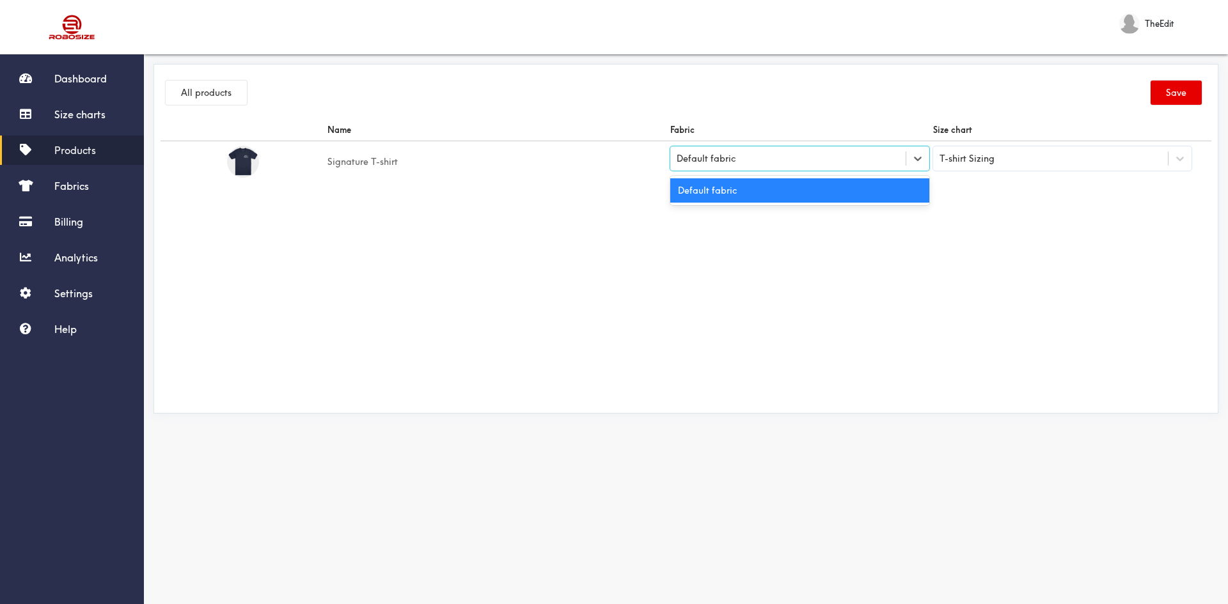
click at [794, 200] on div "Default fabric" at bounding box center [799, 190] width 259 height 24
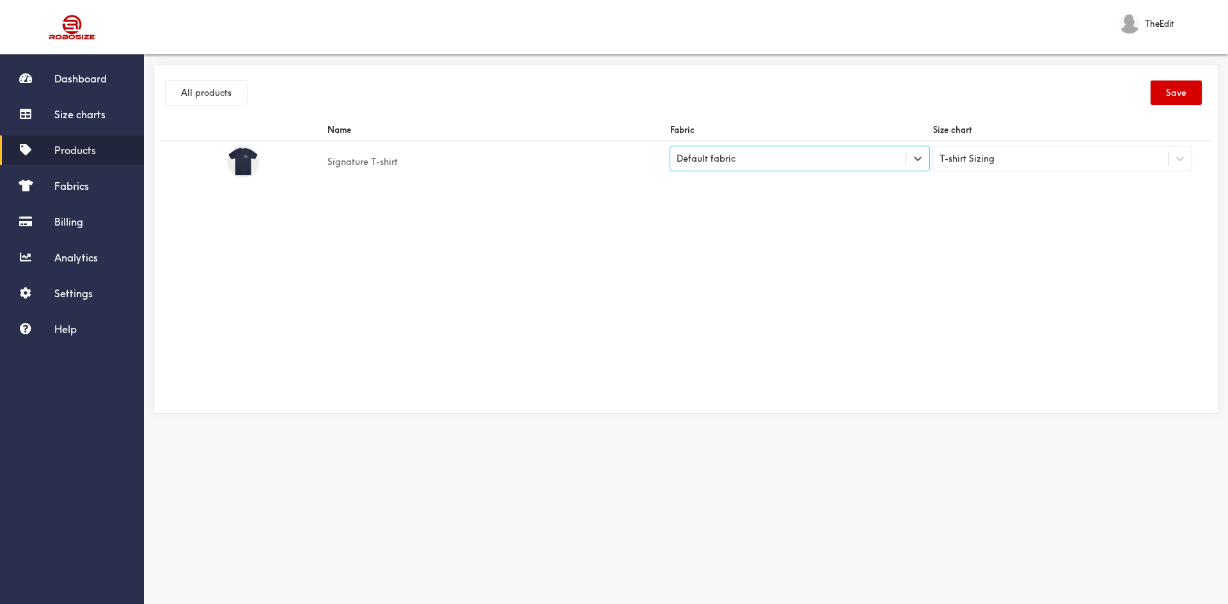
click at [1169, 91] on button "Save" at bounding box center [1176, 93] width 51 height 24
click at [352, 159] on td "Signature T-shirt" at bounding box center [497, 162] width 342 height 42
click at [886, 152] on div "Default fabric" at bounding box center [787, 158] width 235 height 13
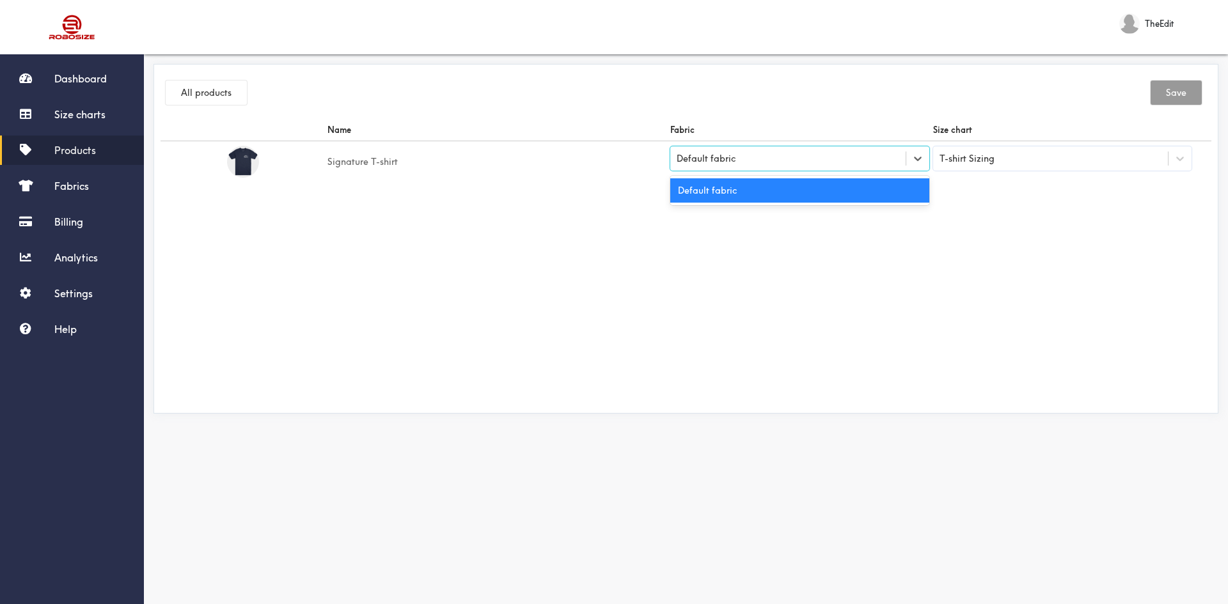
click at [844, 189] on div "Default fabric" at bounding box center [799, 190] width 259 height 24
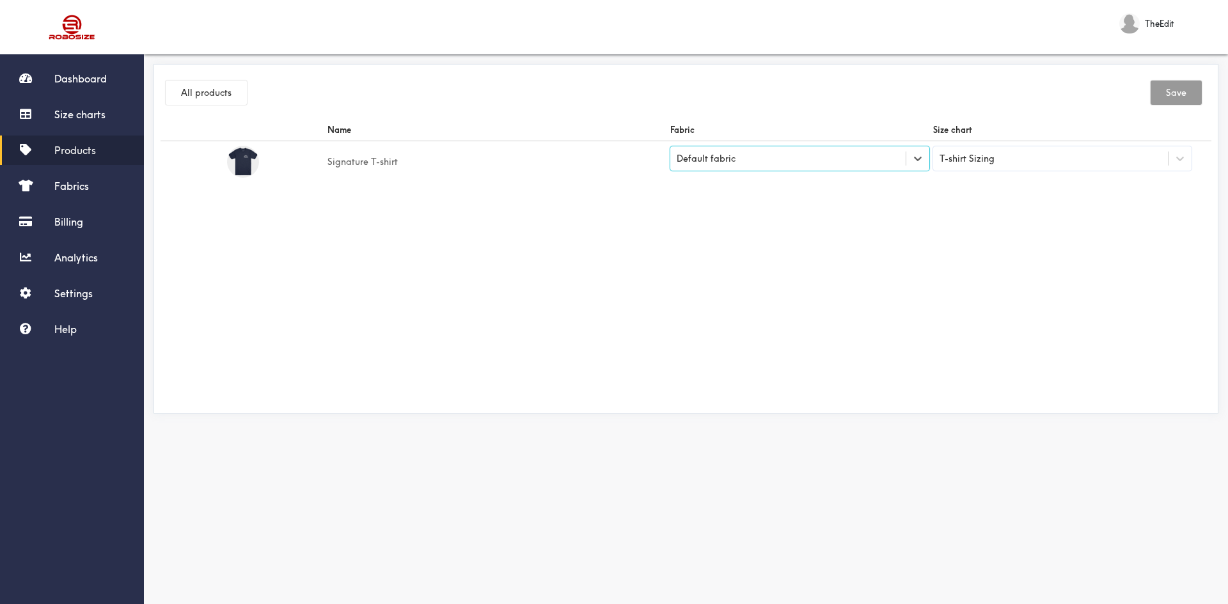
click at [1031, 161] on div "T-shirt Sizing" at bounding box center [1050, 159] width 235 height 22
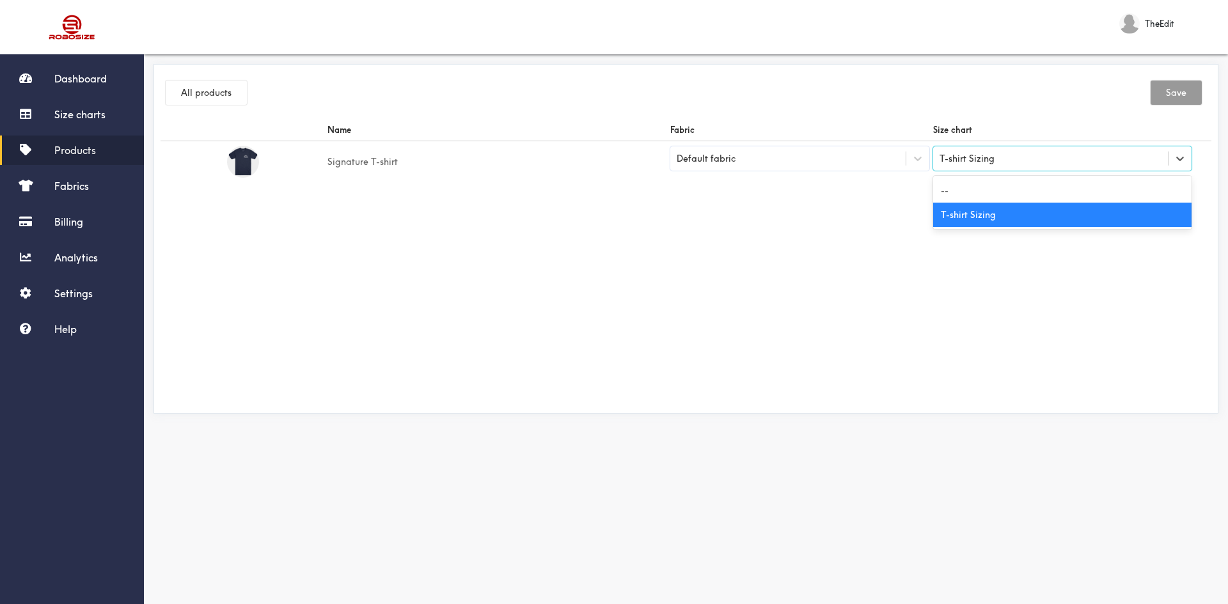
click at [1011, 214] on div "T-shirt Sizing" at bounding box center [1062, 215] width 259 height 24
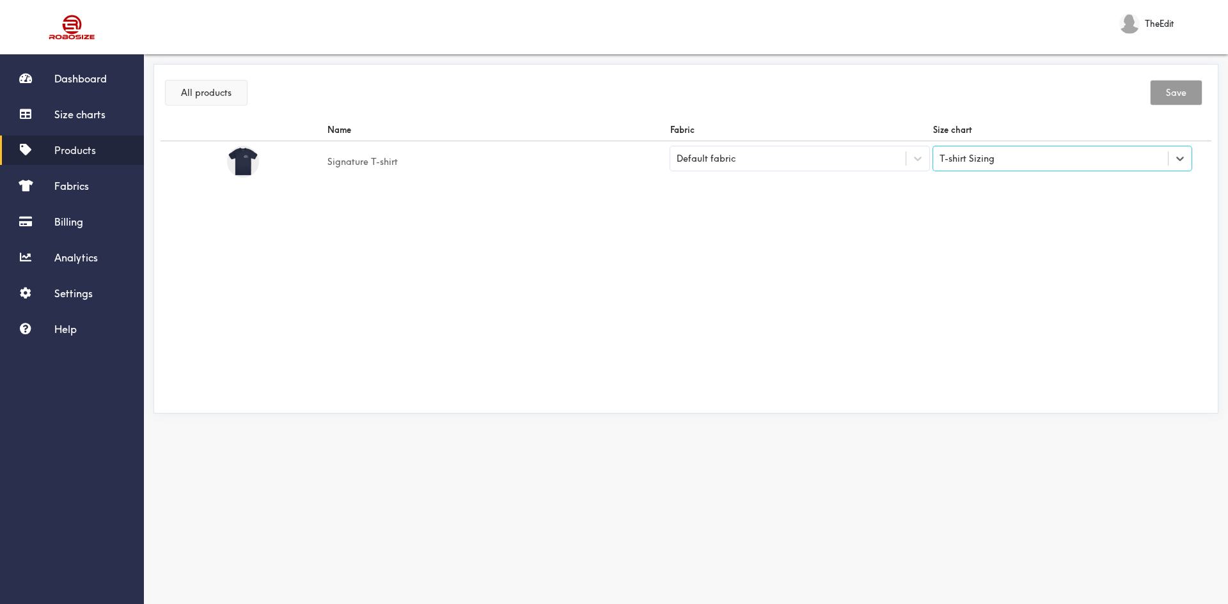
click at [212, 99] on button "All products" at bounding box center [206, 93] width 81 height 24
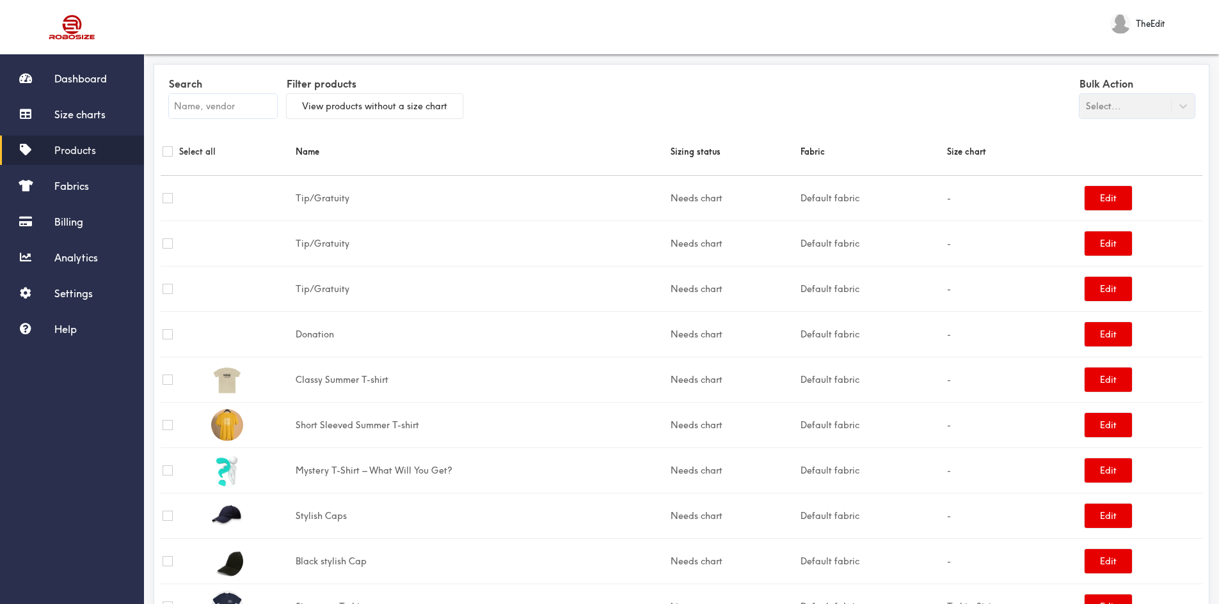
click at [1151, 112] on div "Bulk Action Select..." at bounding box center [1136, 96] width 115 height 44
click at [55, 292] on span "Settings" at bounding box center [73, 293] width 38 height 13
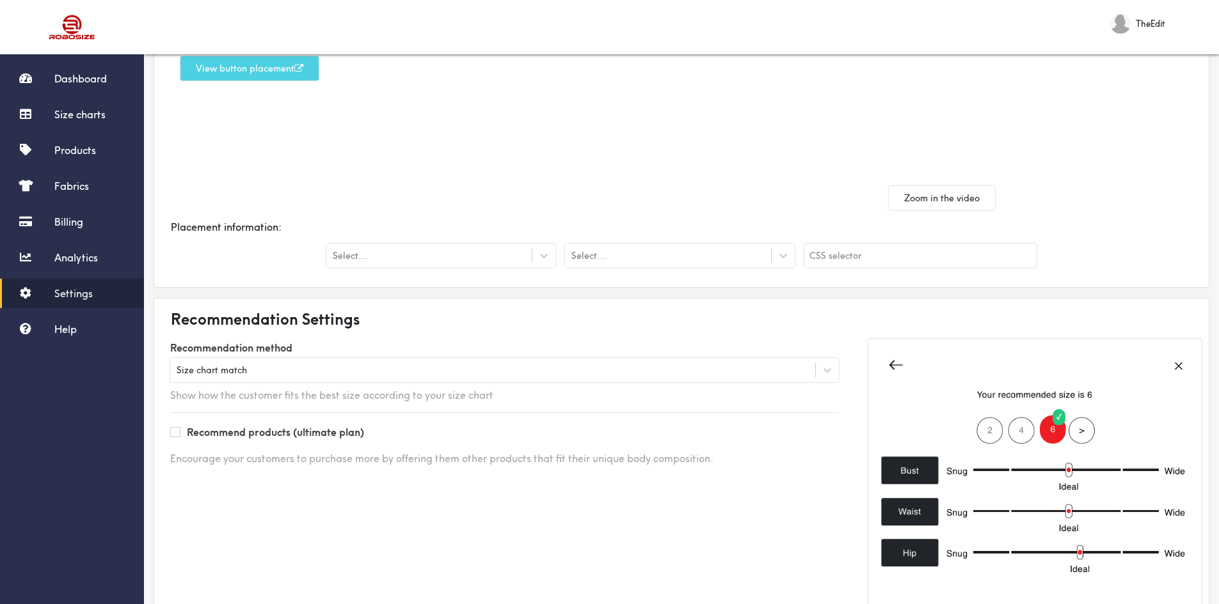
scroll to position [192, 0]
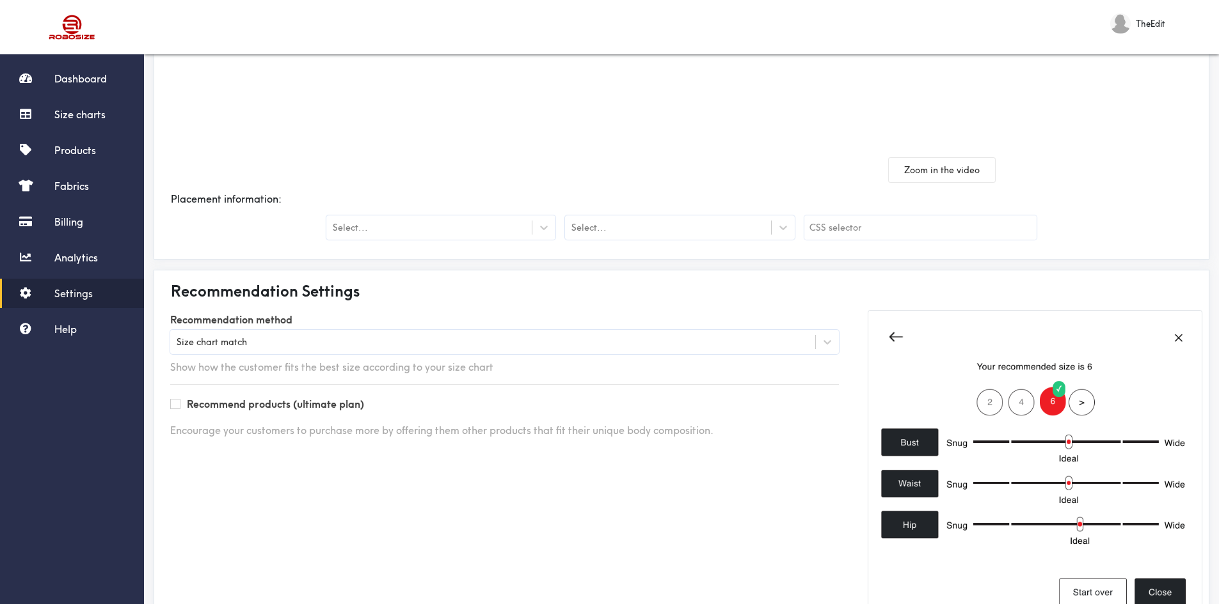
click at [402, 230] on div "Select..." at bounding box center [428, 227] width 205 height 13
click at [402, 264] on div "Before" at bounding box center [440, 260] width 229 height 24
click at [592, 239] on div "Select..." at bounding box center [679, 228] width 229 height 24
click at [545, 163] on div "Here you can change where the "Find my size" button will show on the product pa…" at bounding box center [421, 71] width 521 height 222
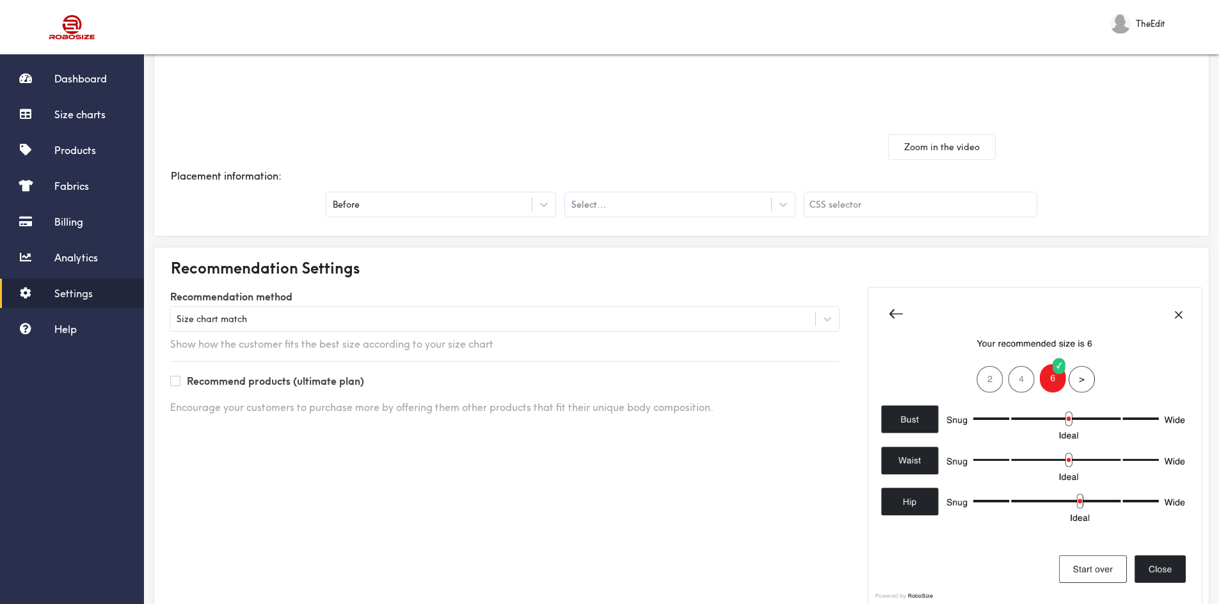
scroll to position [250, 0]
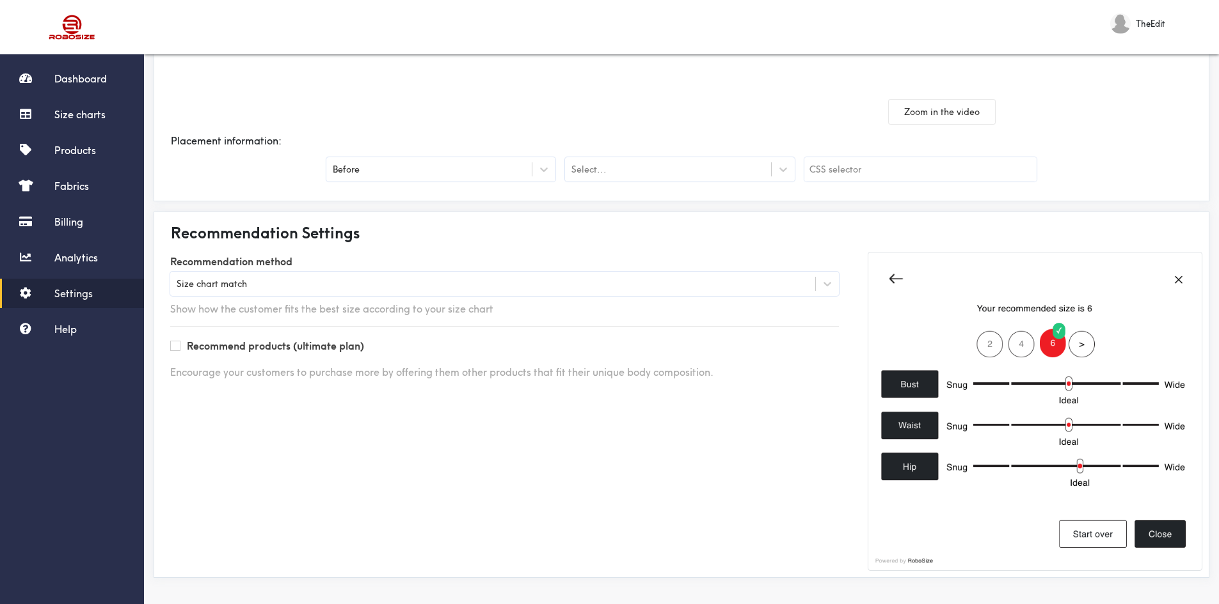
click at [180, 349] on div "Recommend products (ultimate plan)" at bounding box center [504, 346] width 668 height 13
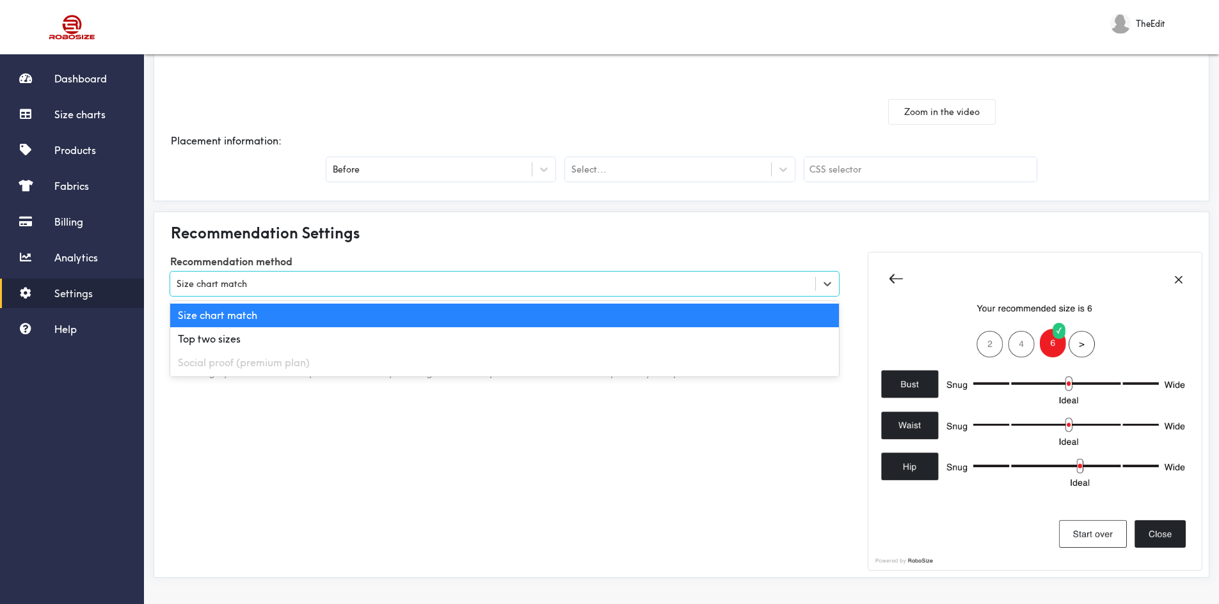
click at [296, 287] on div "Size chart match" at bounding box center [492, 284] width 645 height 13
click at [294, 321] on div "Size chart match" at bounding box center [504, 316] width 668 height 24
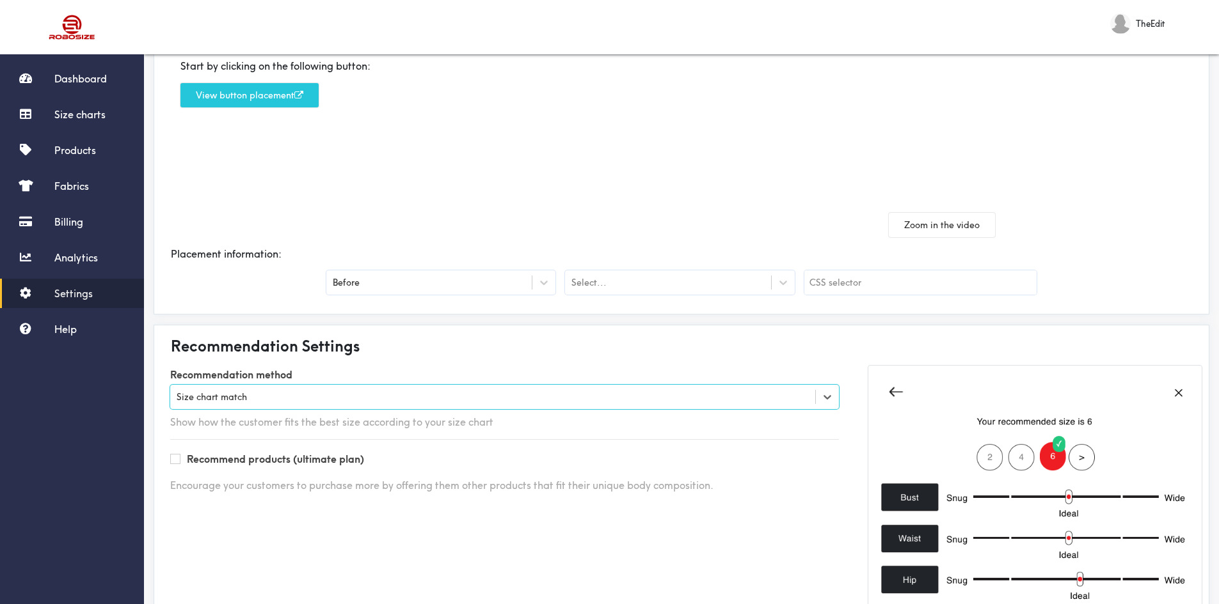
scroll to position [0, 0]
